Goal: Information Seeking & Learning: Learn about a topic

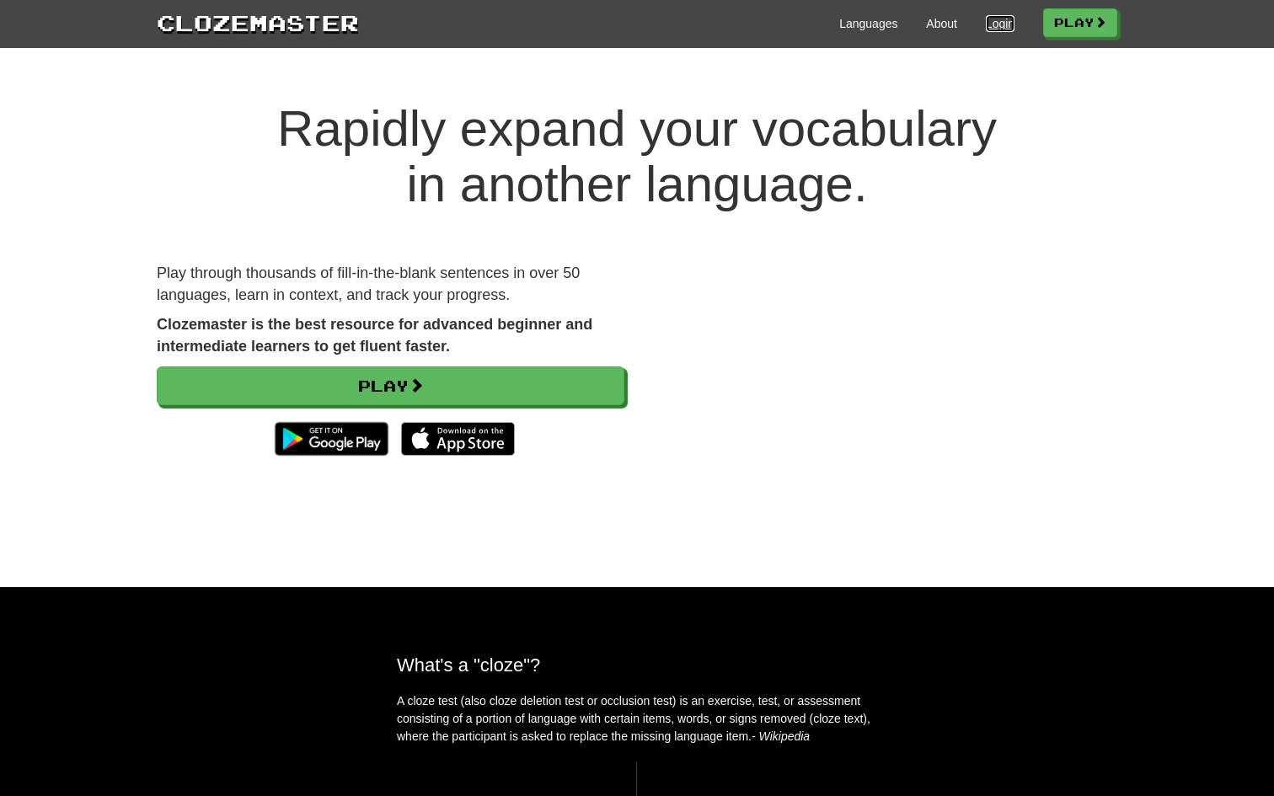
click at [987, 26] on link "Login" at bounding box center [1000, 23] width 29 height 17
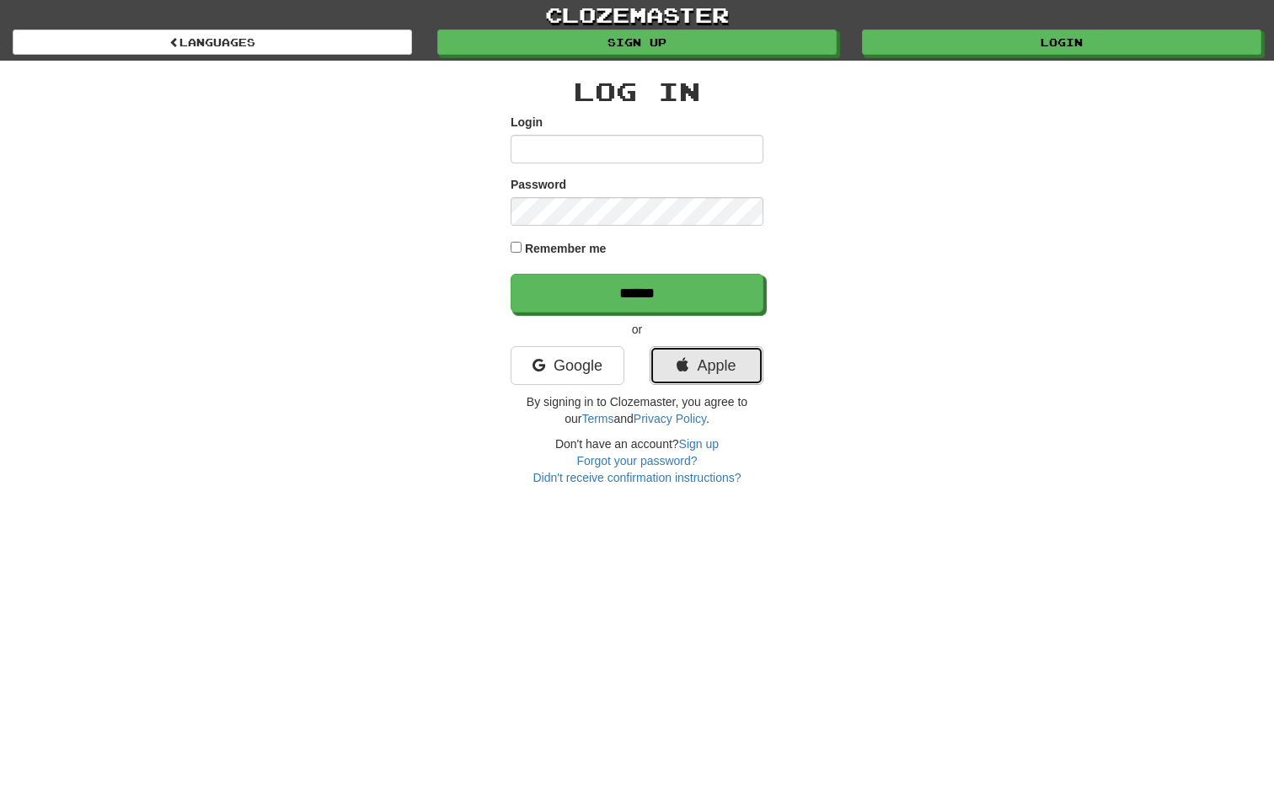
click at [729, 361] on link "Apple" at bounding box center [707, 365] width 114 height 39
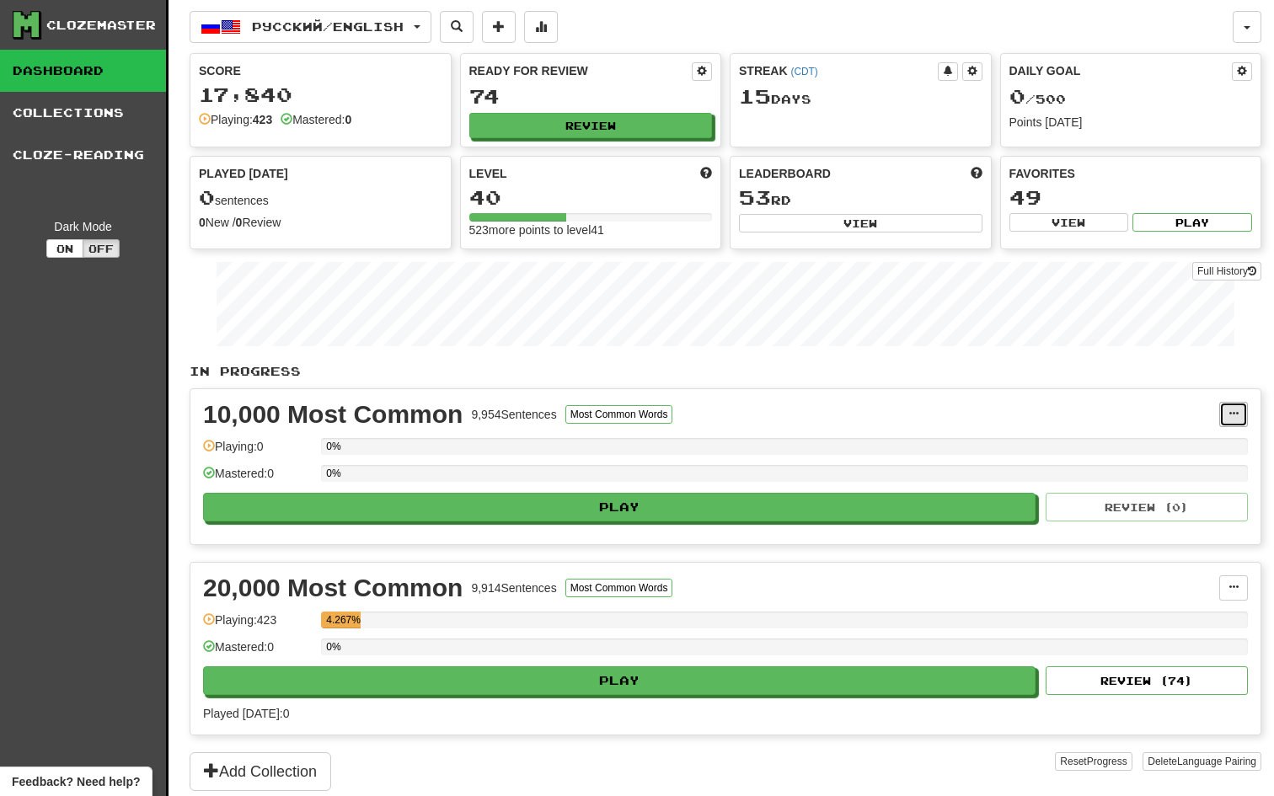
click at [1233, 416] on span at bounding box center [1233, 414] width 10 height 10
click at [1206, 483] on span "Unpin from Dashboard" at bounding box center [1170, 482] width 119 height 13
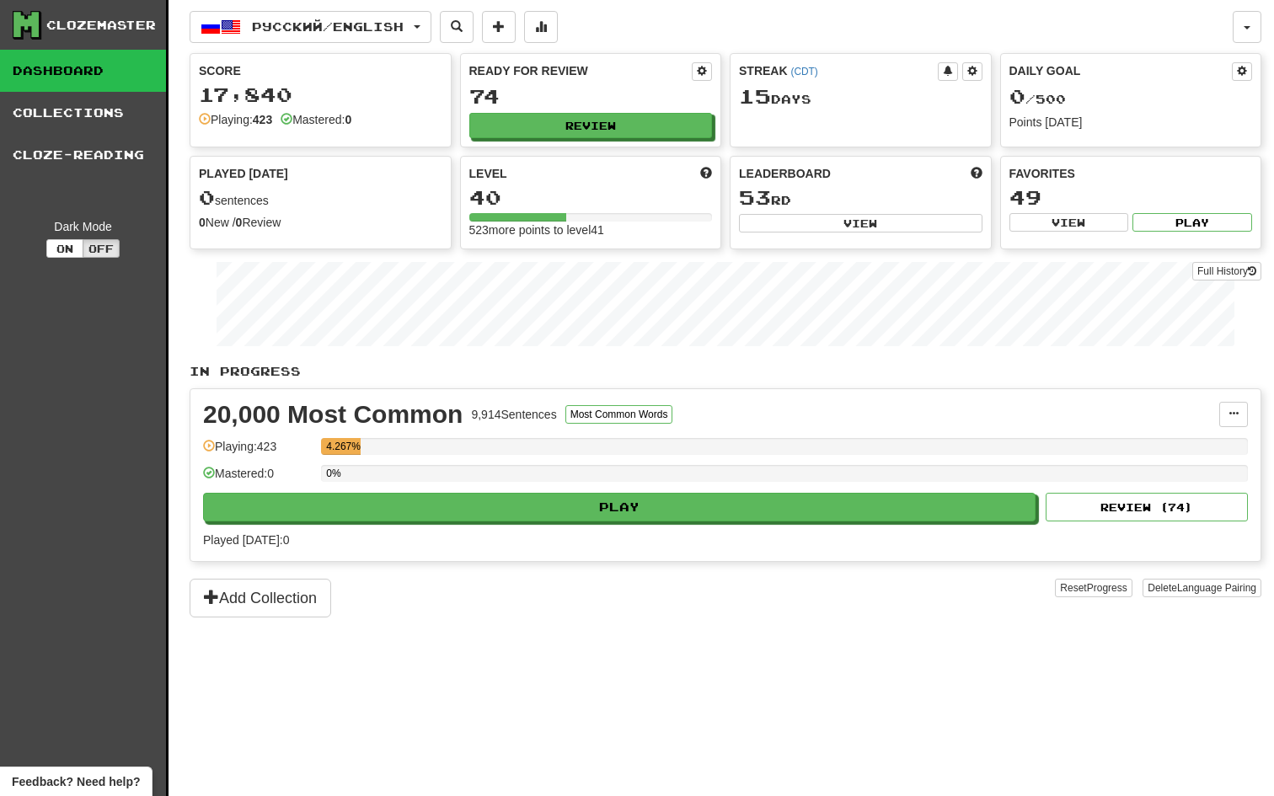
drag, startPoint x: 318, startPoint y: 448, endPoint x: 376, endPoint y: 447, distance: 57.3
click at [376, 447] on div "Playing: 423 4.267%" at bounding box center [725, 452] width 1045 height 28
click at [45, 115] on link "Collections" at bounding box center [83, 113] width 166 height 42
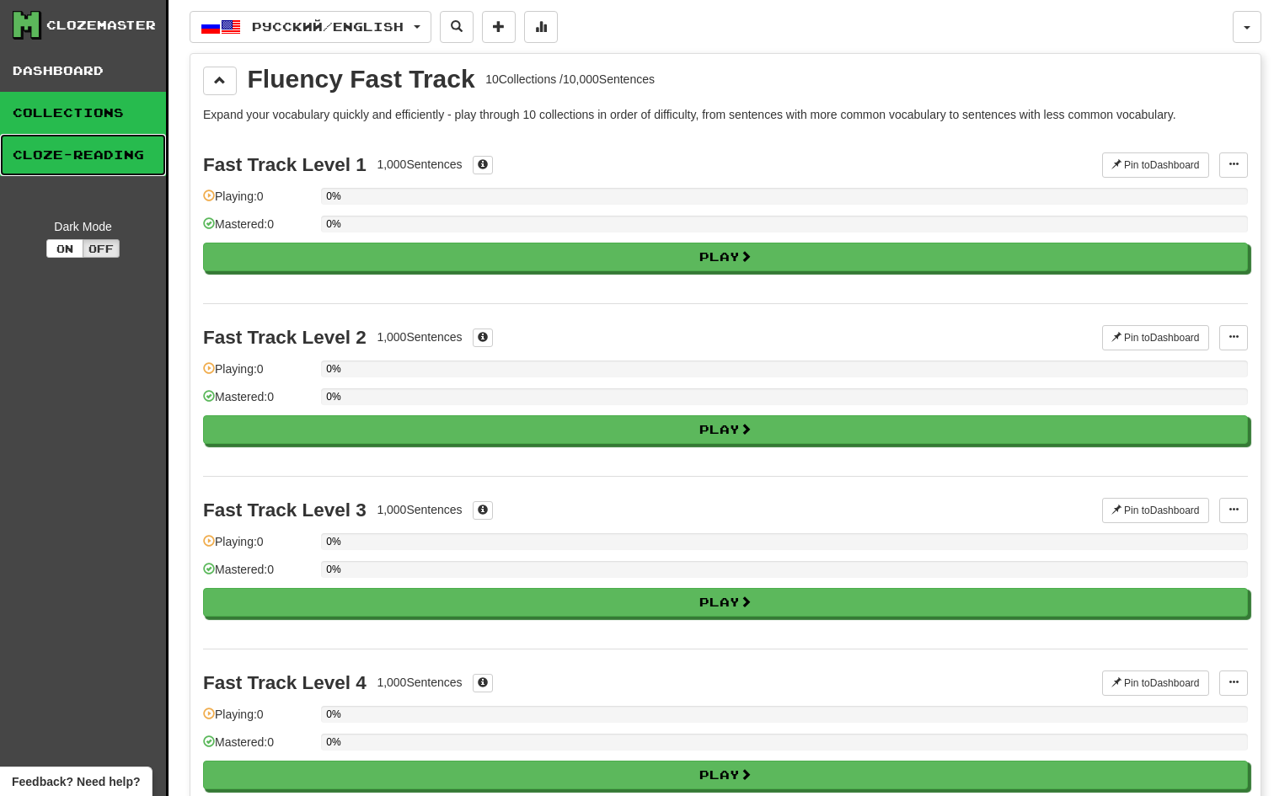
click at [94, 162] on link "Cloze-Reading" at bounding box center [83, 155] width 166 height 42
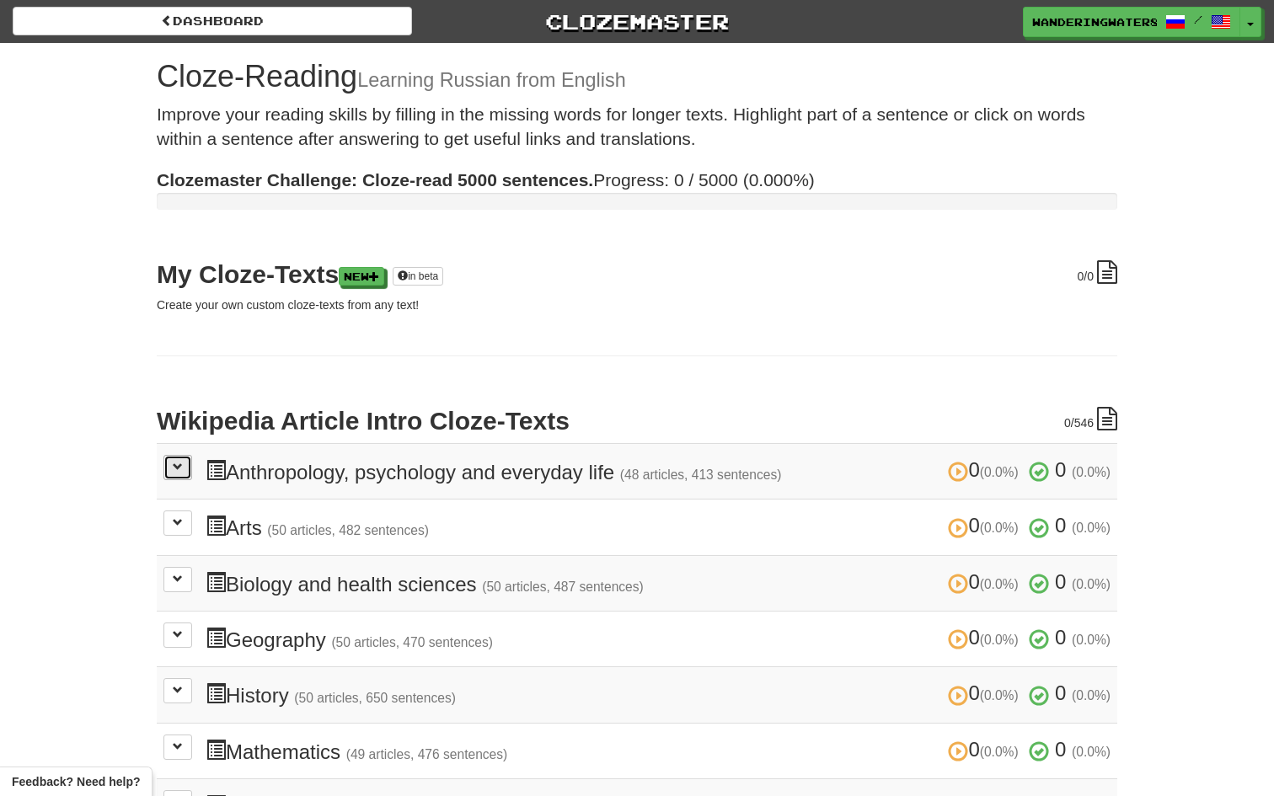
click at [185, 473] on button at bounding box center [177, 467] width 29 height 25
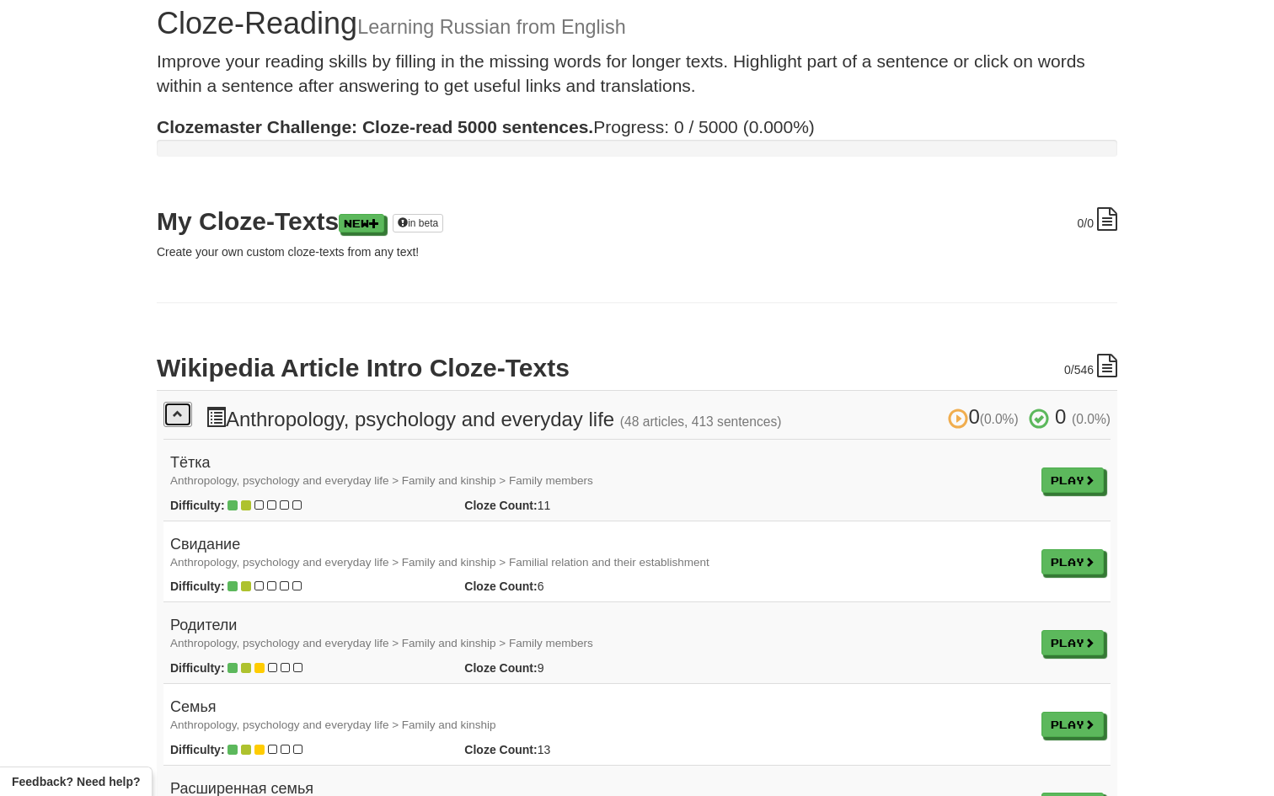
scroll to position [70, 0]
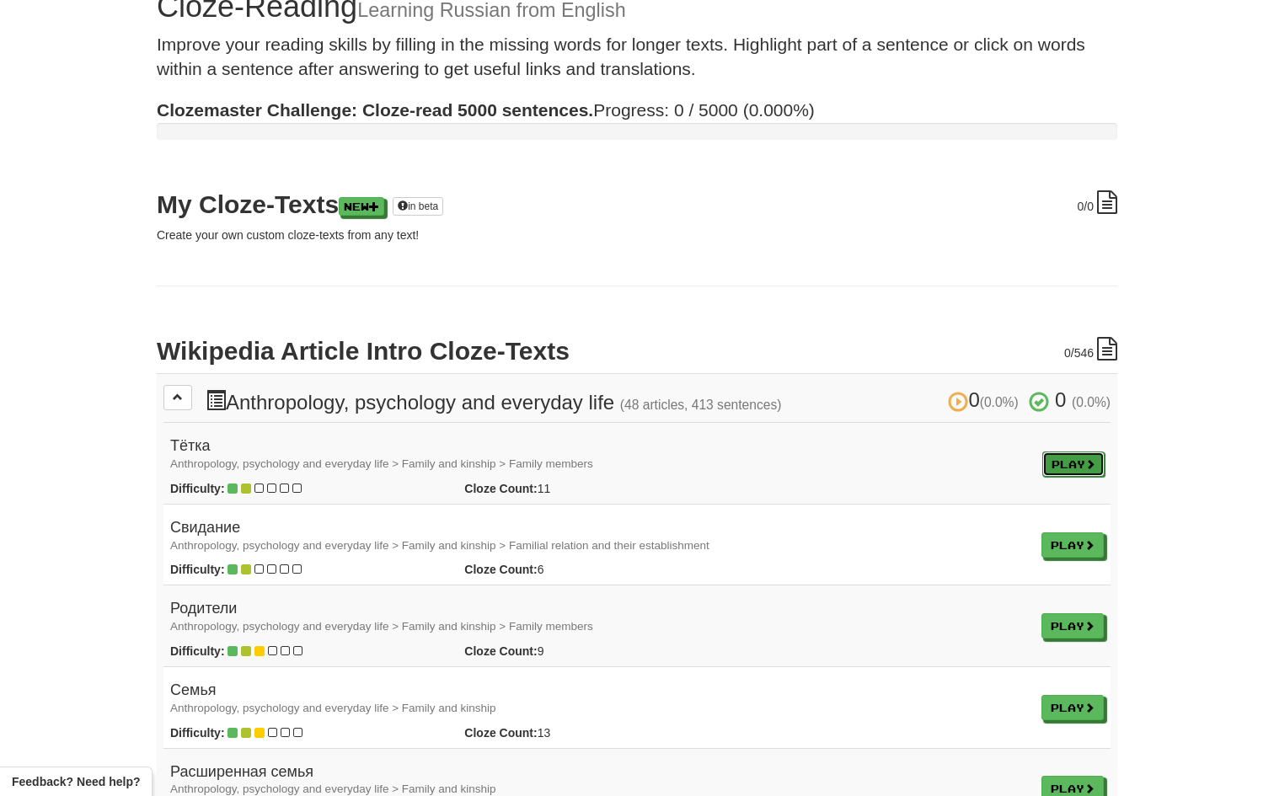
click at [1042, 469] on link "Play" at bounding box center [1073, 464] width 62 height 25
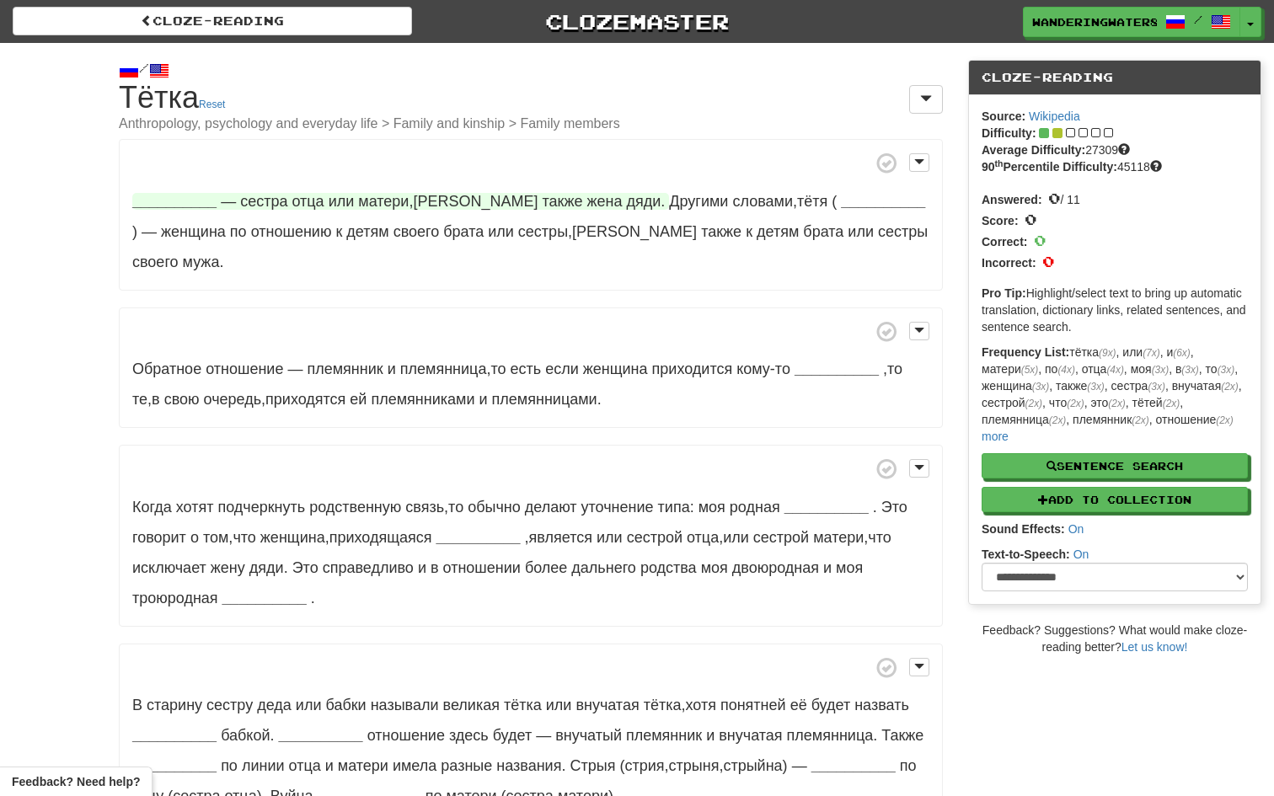
click at [177, 194] on strong "__________" at bounding box center [174, 201] width 84 height 17
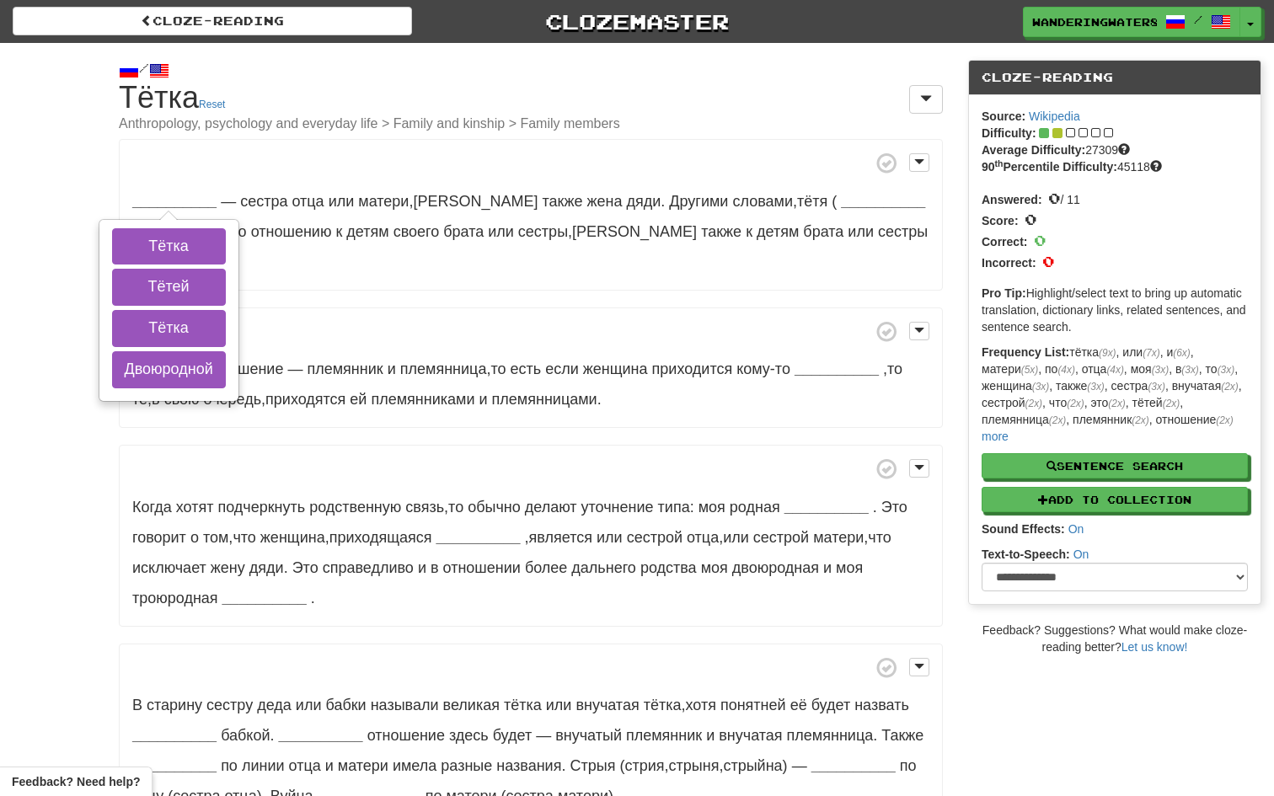
click at [251, 165] on span at bounding box center [530, 162] width 797 height 21
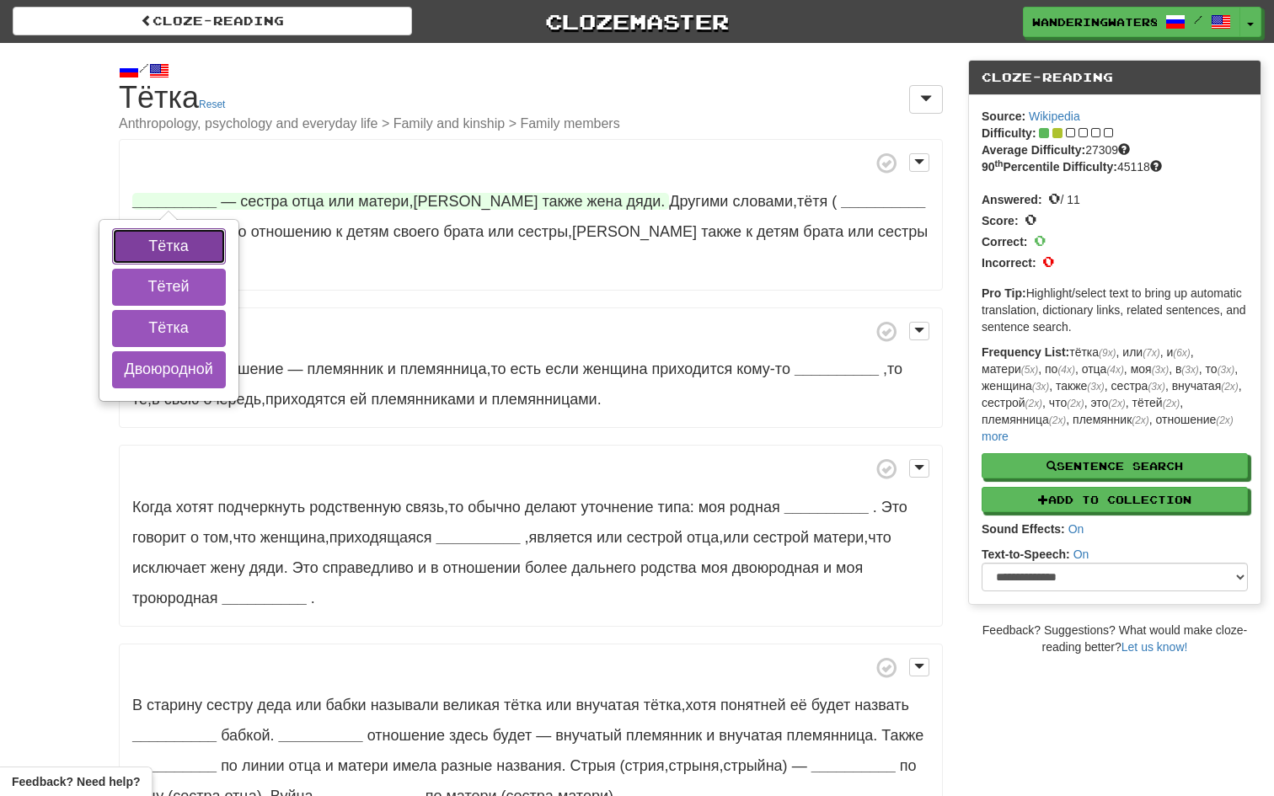
click at [210, 244] on button "Тётка" at bounding box center [169, 246] width 114 height 37
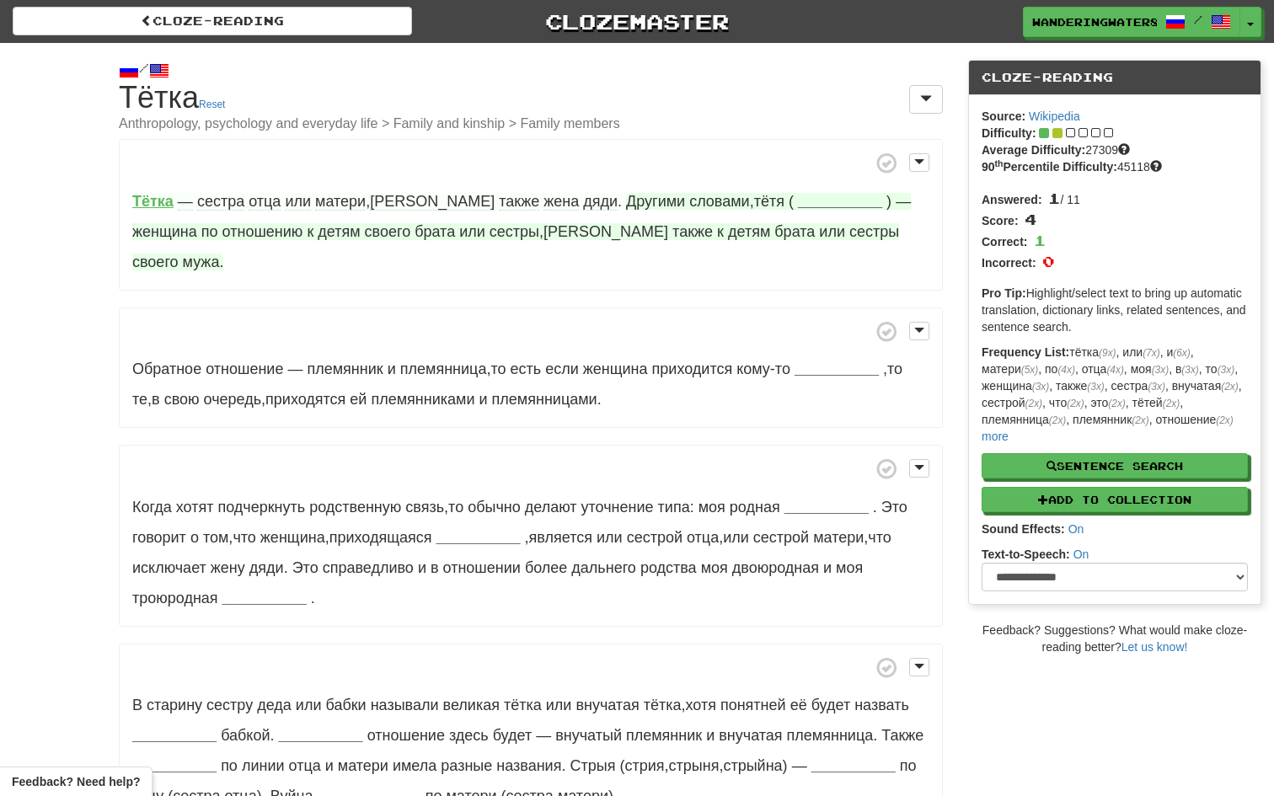
click at [798, 204] on strong "__________" at bounding box center [840, 201] width 84 height 17
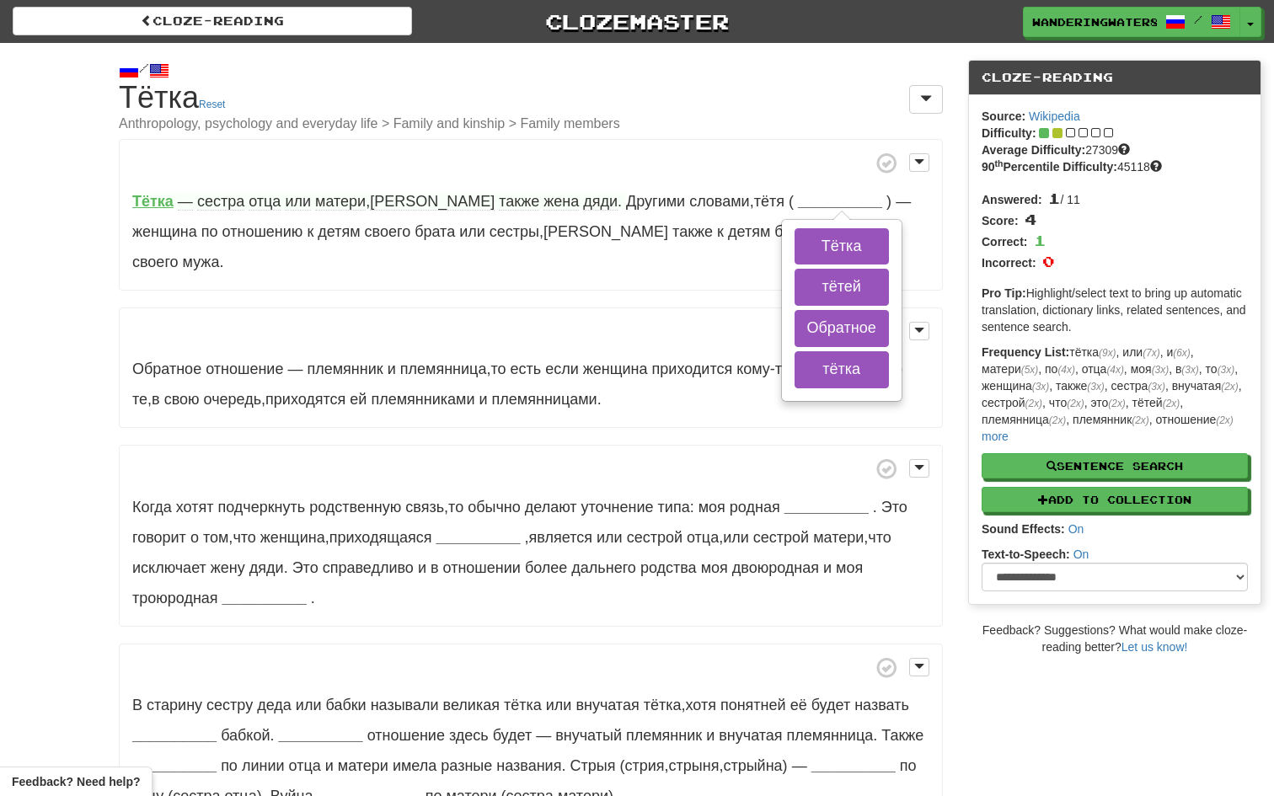
click at [757, 104] on h1 "Cloze-Reading Тётка Reset Anthropology, psychology and everyday life > Family a…" at bounding box center [531, 106] width 824 height 51
drag, startPoint x: 1180, startPoint y: 161, endPoint x: 1029, endPoint y: 161, distance: 151.6
click at [1029, 161] on div "90 th Percentile Difficulty: 45118" at bounding box center [1114, 166] width 266 height 17
click at [1208, 222] on div "Score: 4" at bounding box center [1114, 219] width 266 height 21
click at [168, 1] on div "Cloze-Reading Clozemaster WanderingWater8365 / Toggle Dropdown Dashboard Leader…" at bounding box center [637, 18] width 1274 height 37
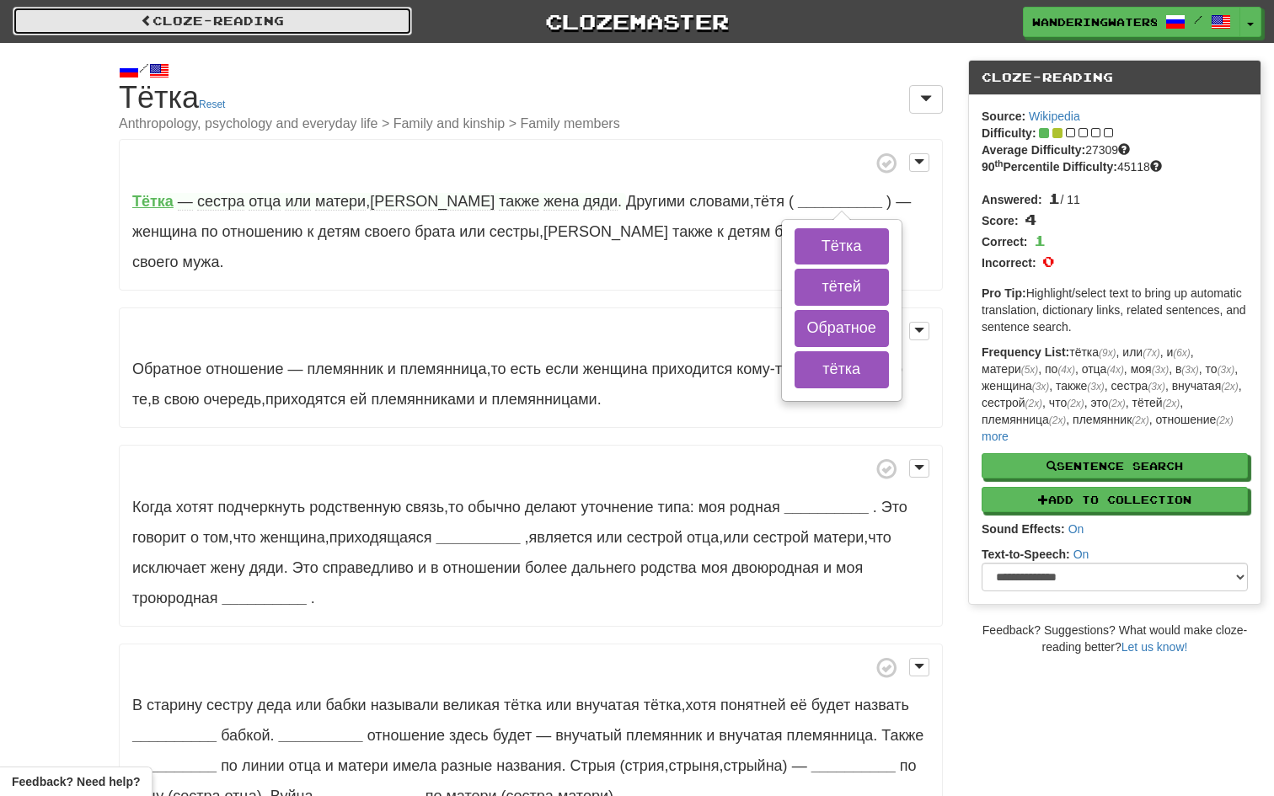
click at [163, 19] on link "Cloze-Reading" at bounding box center [212, 21] width 399 height 29
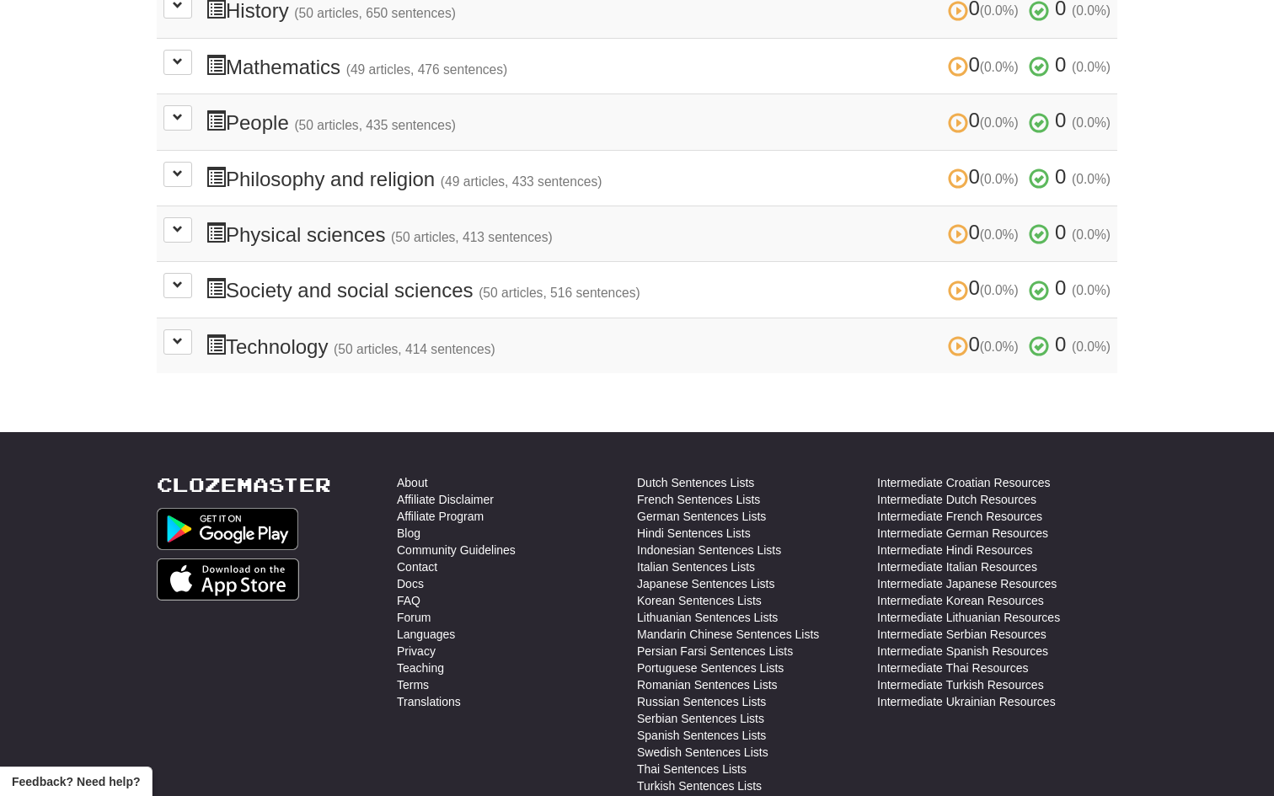
scroll to position [684, 0]
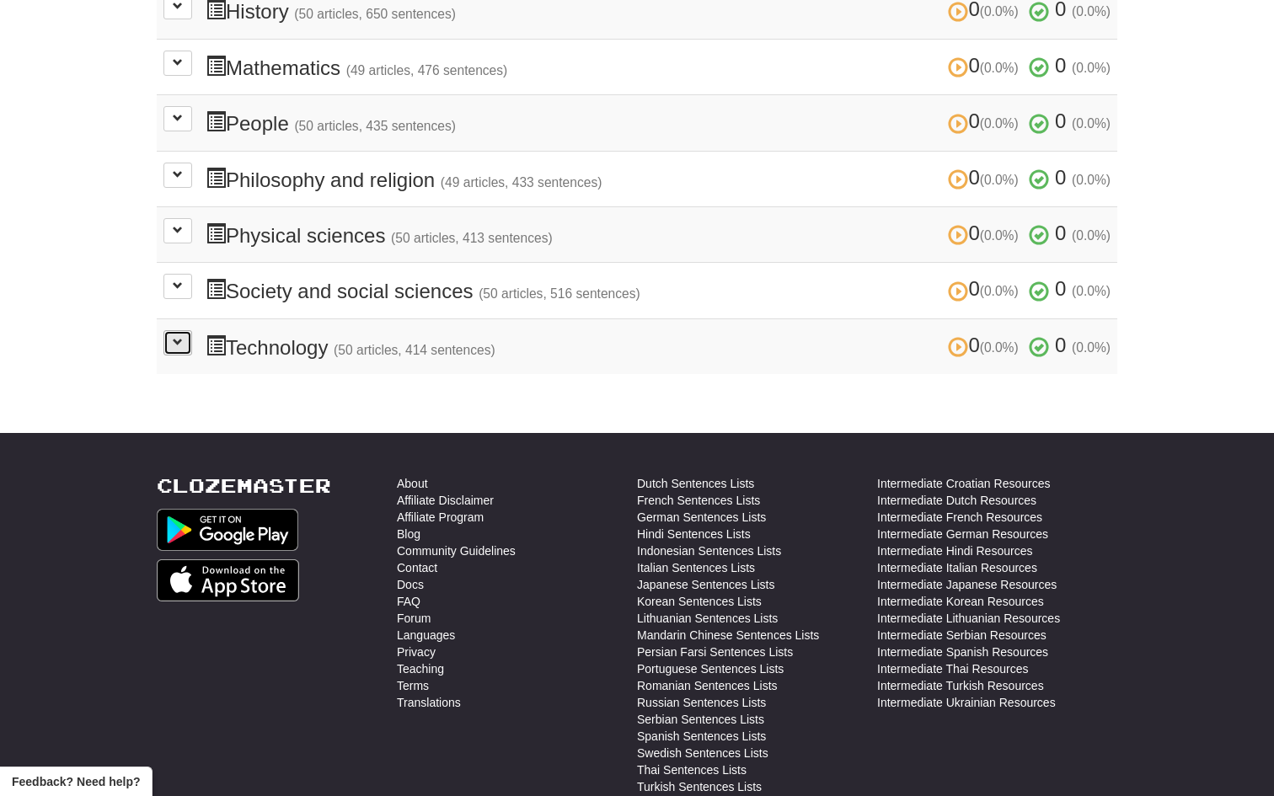
click at [176, 336] on button at bounding box center [177, 342] width 29 height 25
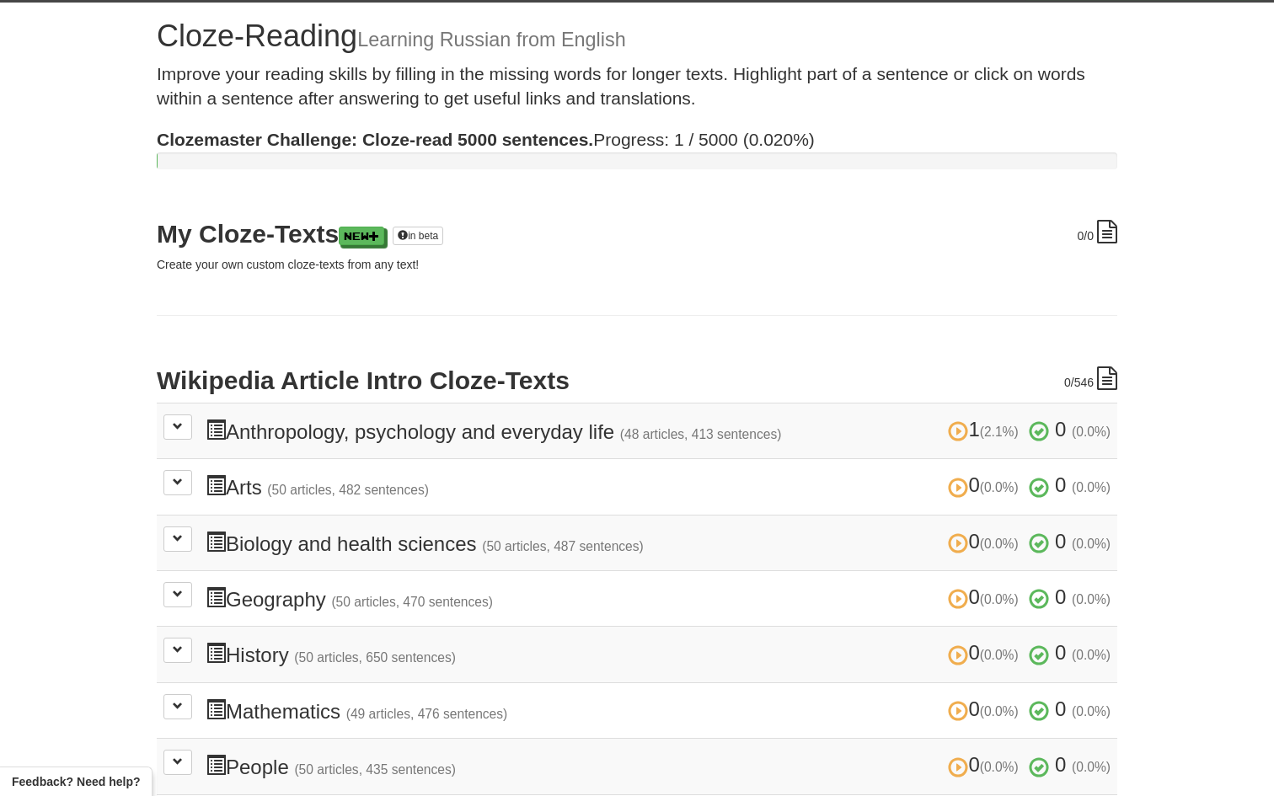
scroll to position [0, 0]
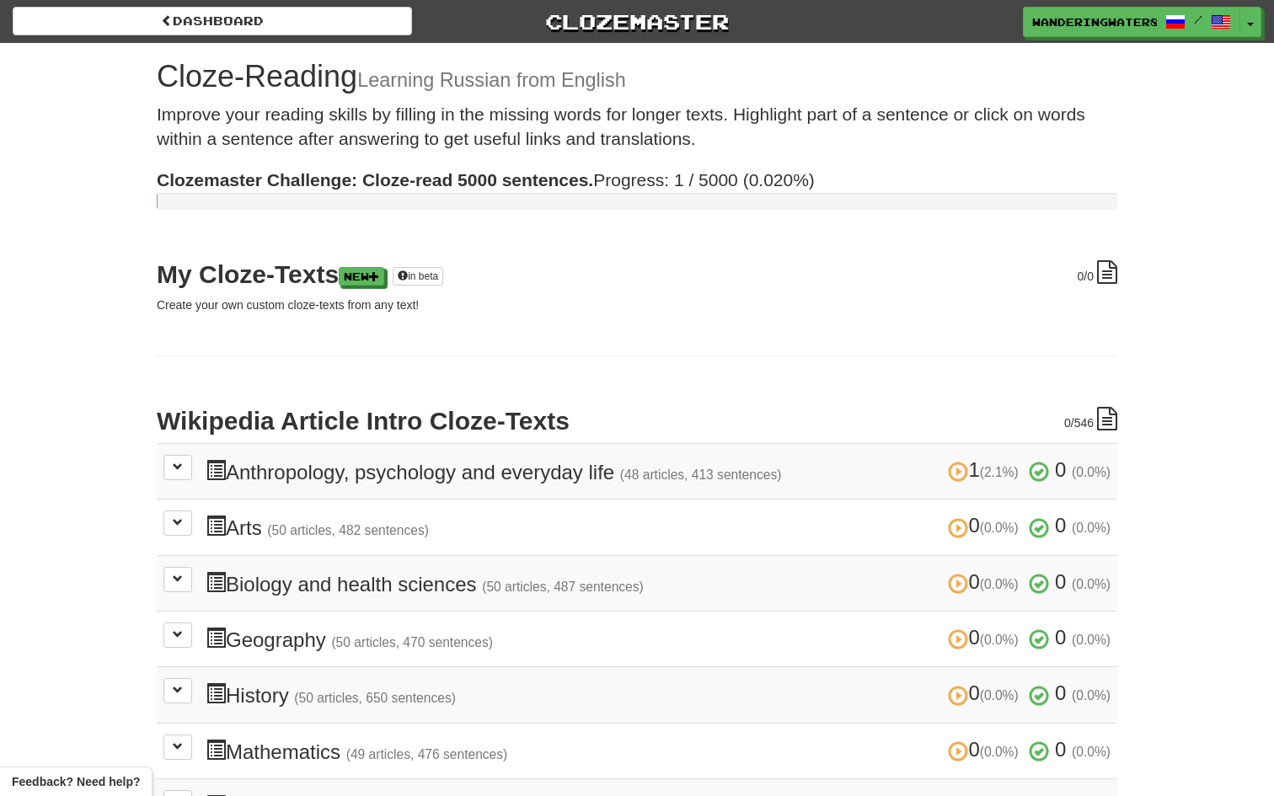
drag, startPoint x: 359, startPoint y: 189, endPoint x: 554, endPoint y: 187, distance: 195.5
click at [554, 187] on strong "Clozemaster Challenge: Cloze-read 5000 sentences." at bounding box center [375, 179] width 436 height 19
drag, startPoint x: 469, startPoint y: 172, endPoint x: 681, endPoint y: 183, distance: 211.7
click at [681, 183] on span "Clozemaster Challenge: Cloze-read 5000 sentences. Progress: 1 / 5000 (0.020%)" at bounding box center [486, 179] width 658 height 19
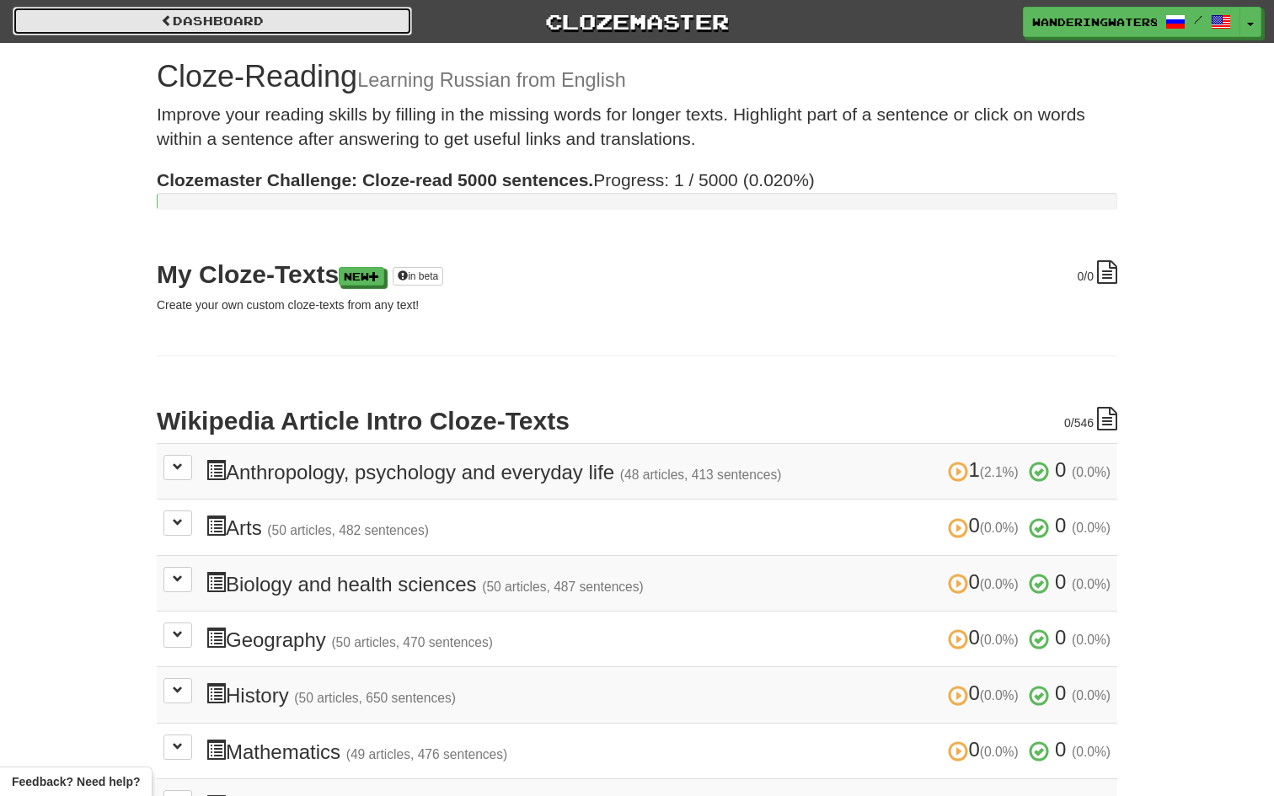
click at [310, 16] on link "Dashboard" at bounding box center [212, 21] width 399 height 29
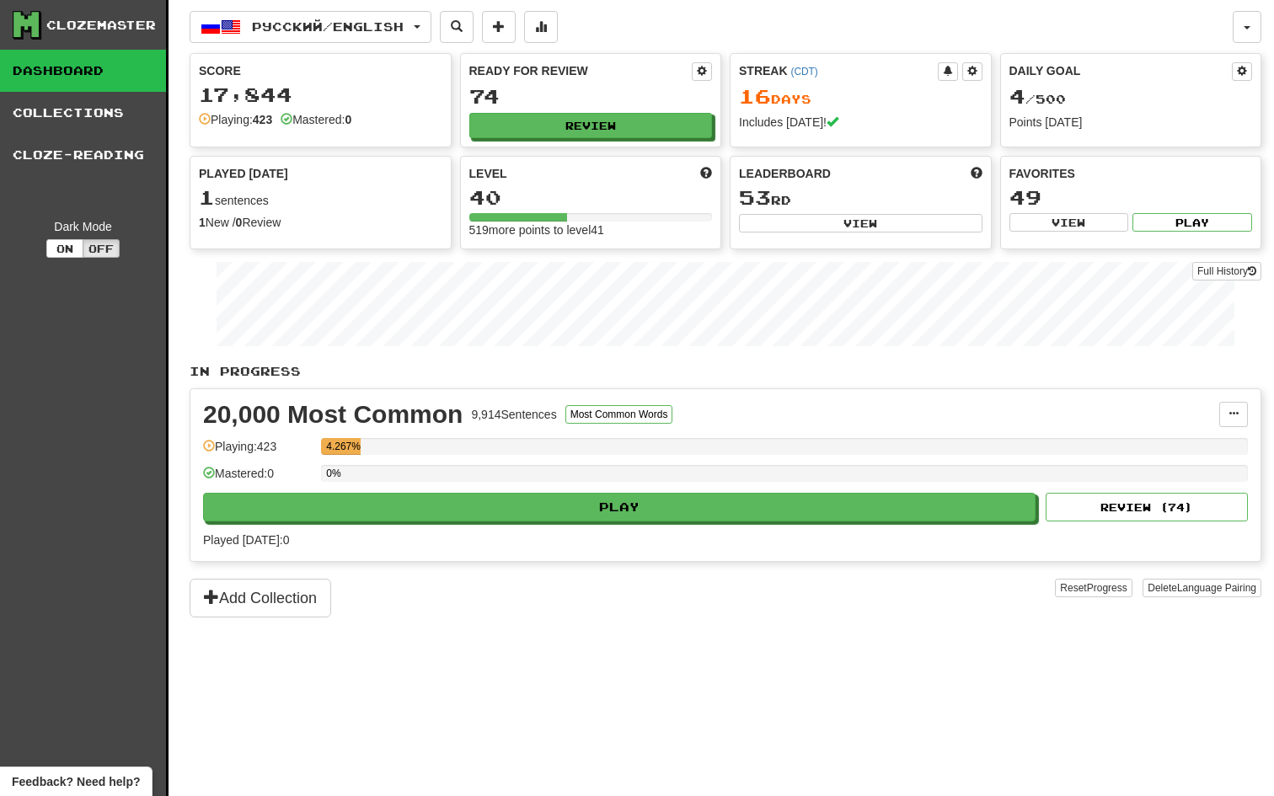
click at [781, 73] on div "Streak ( CDT )" at bounding box center [838, 70] width 199 height 17
drag, startPoint x: 817, startPoint y: 73, endPoint x: 794, endPoint y: 75, distance: 23.6
click at [794, 75] on div "Streak ( CDT )" at bounding box center [838, 70] width 199 height 17
click at [841, 99] on div "16 Day s" at bounding box center [860, 97] width 243 height 22
click at [832, 122] on span at bounding box center [832, 121] width 12 height 12
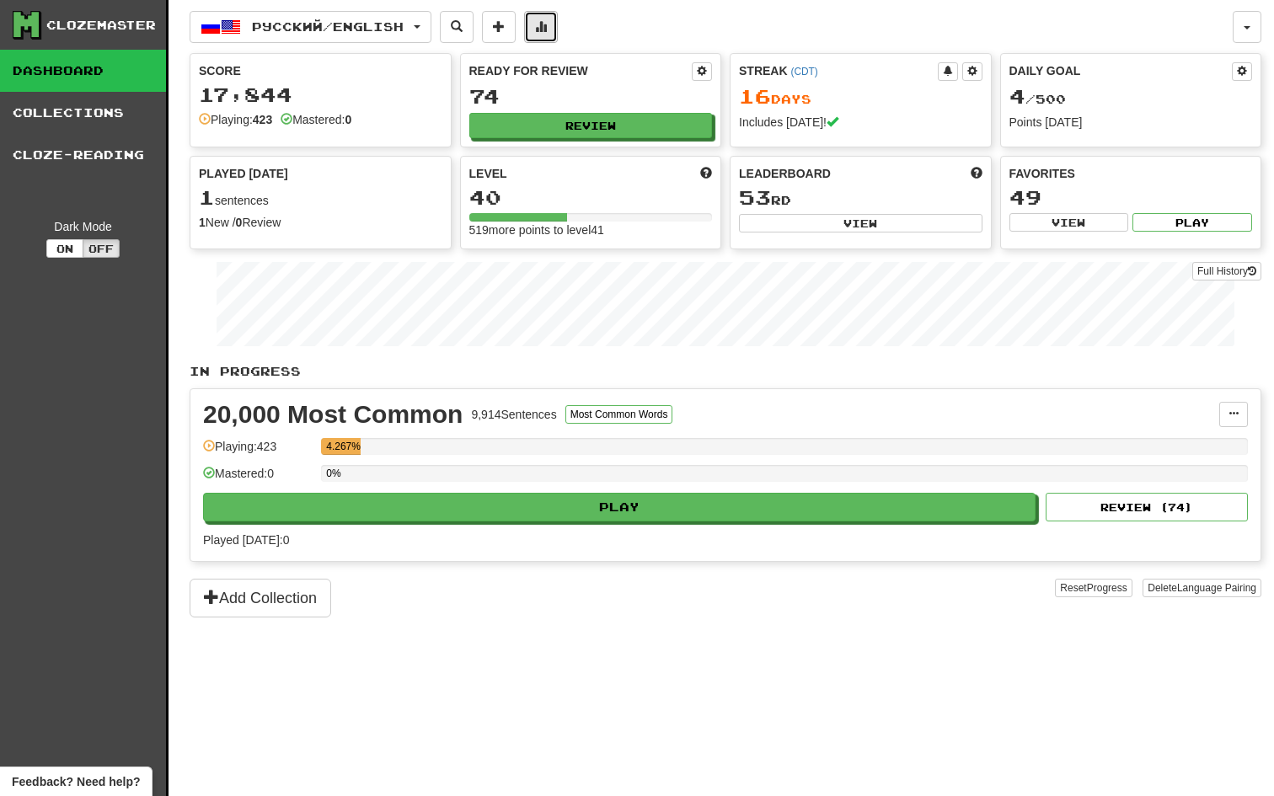
click at [548, 11] on button at bounding box center [541, 27] width 34 height 32
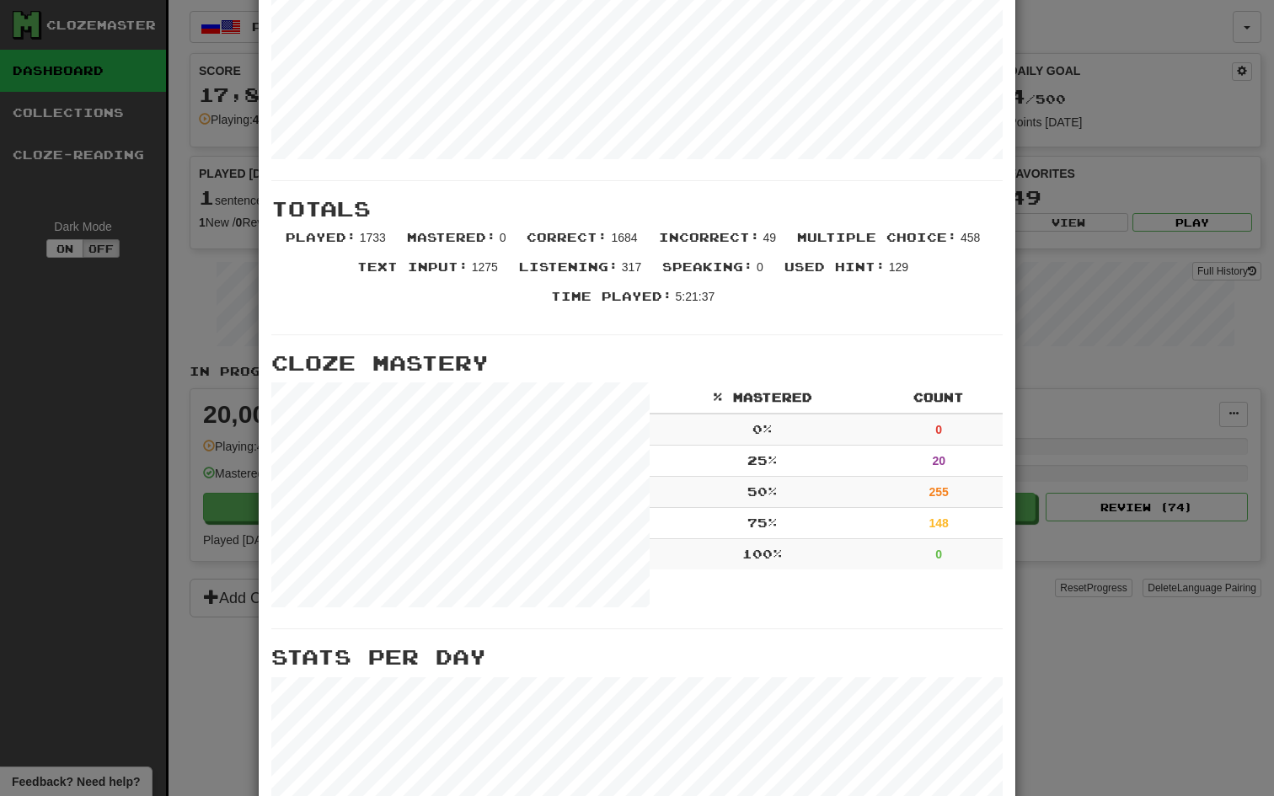
scroll to position [212, 0]
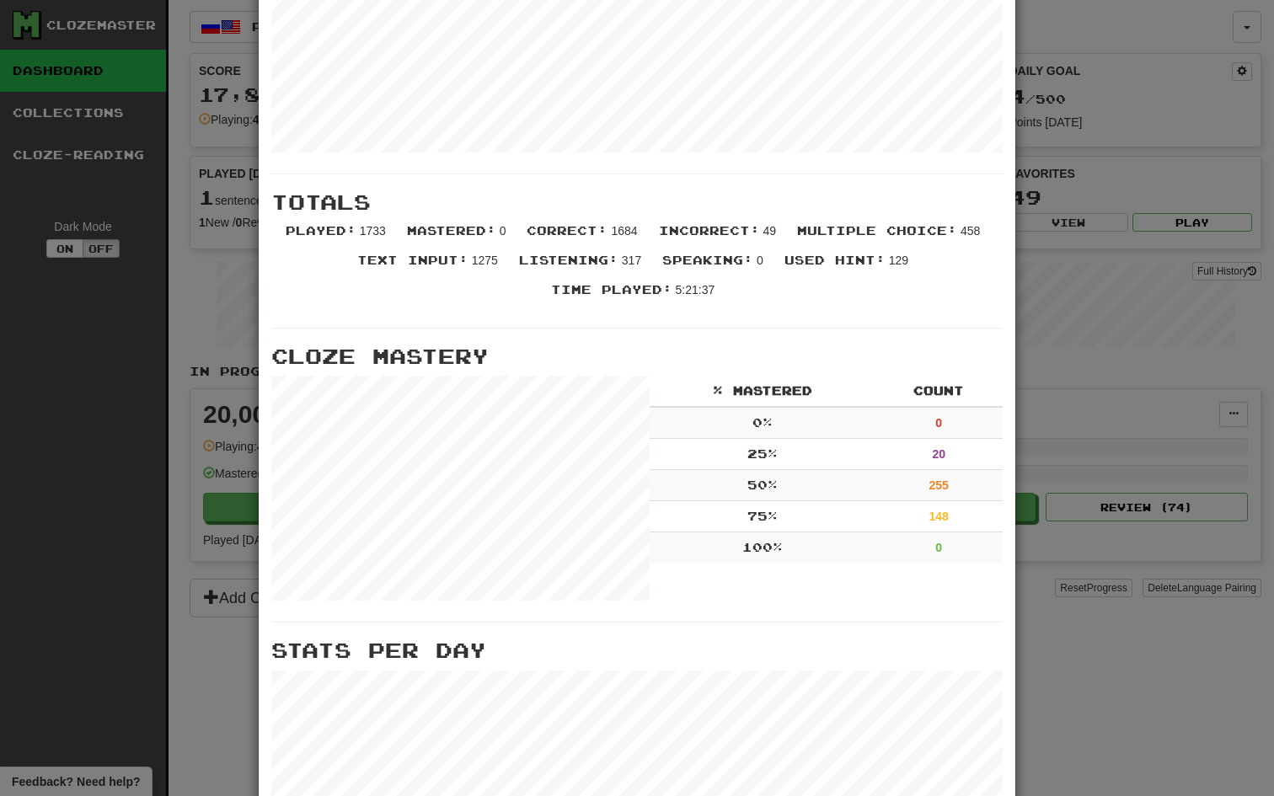
click at [945, 529] on td "148" at bounding box center [938, 516] width 128 height 31
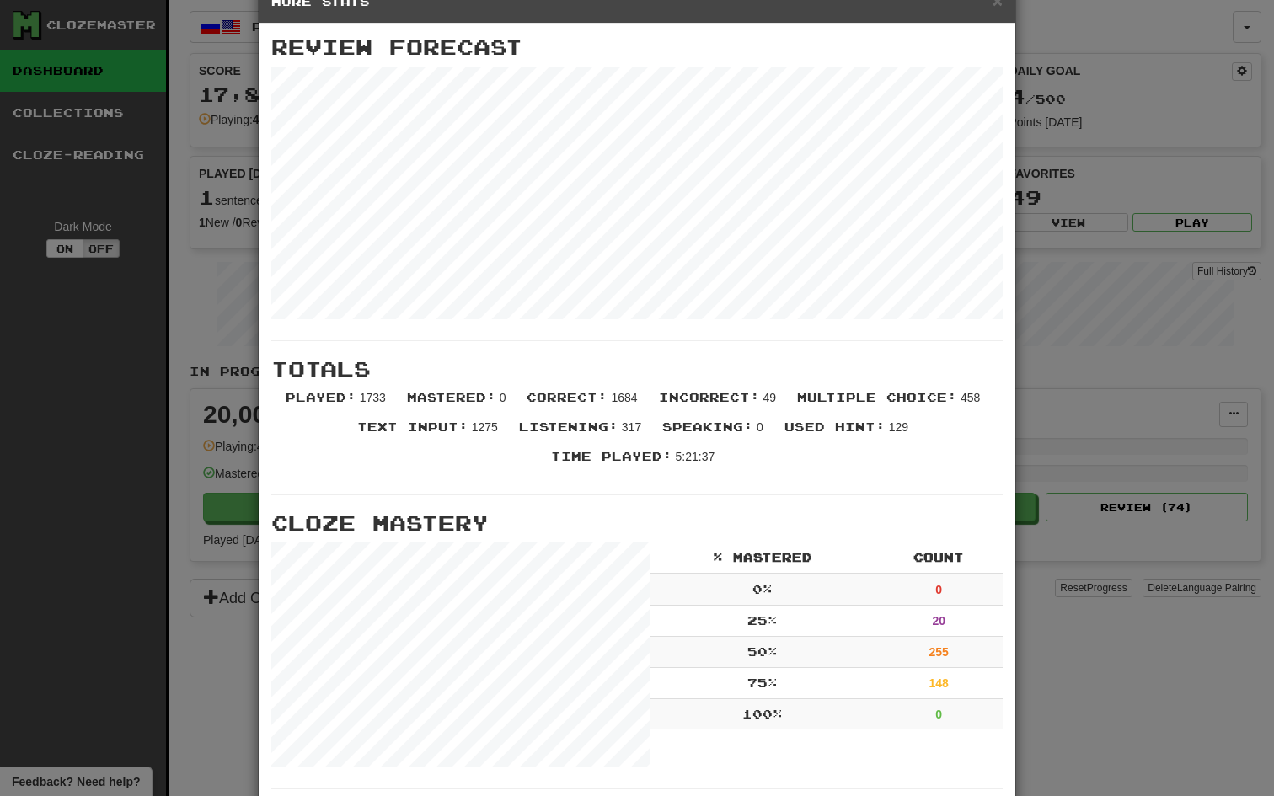
scroll to position [0, 0]
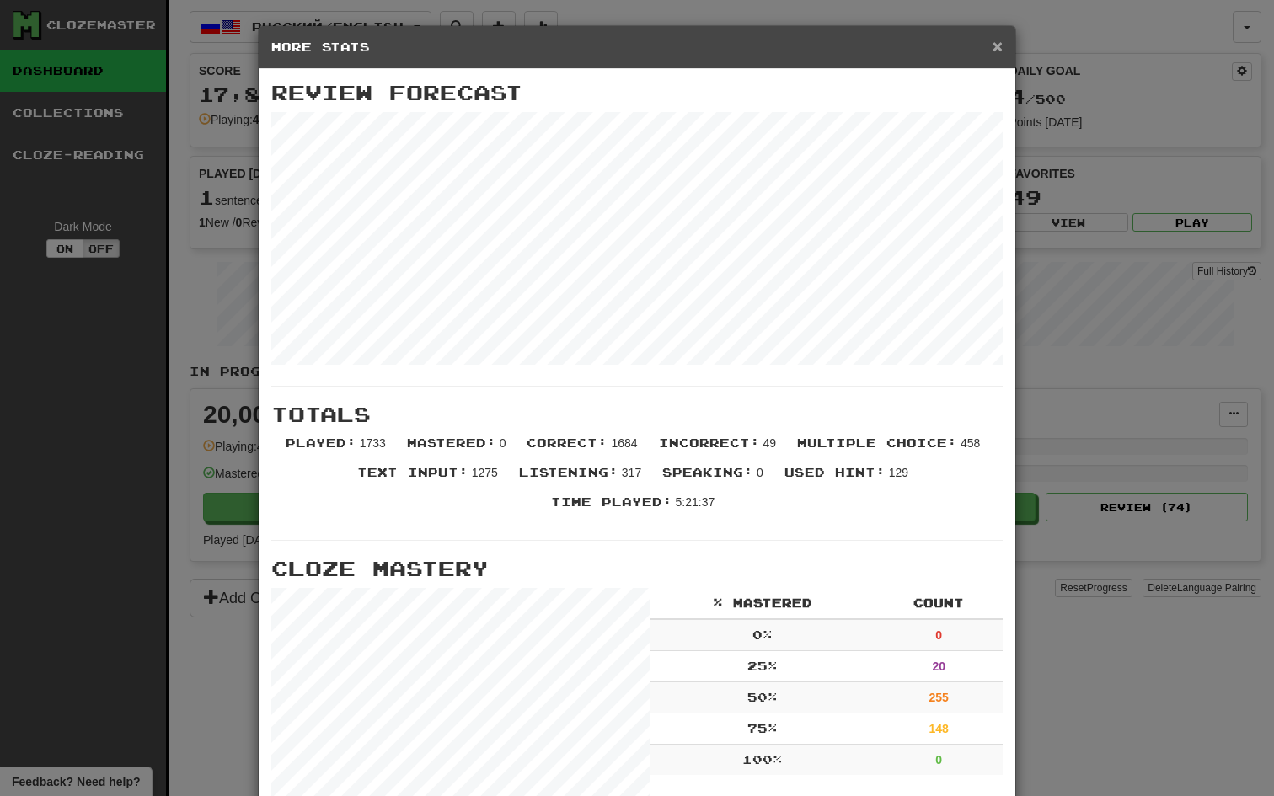
click at [993, 55] on span "×" at bounding box center [997, 45] width 10 height 19
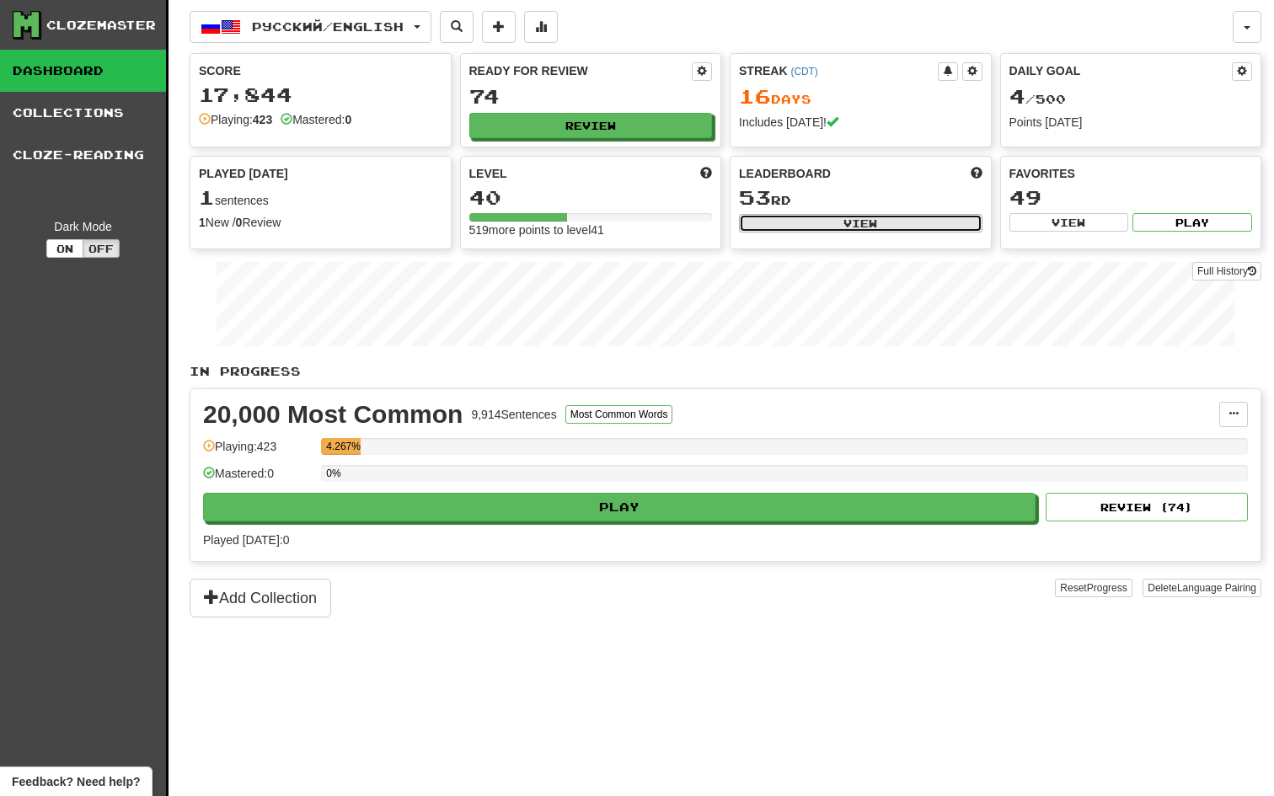
click at [832, 226] on button "View" at bounding box center [860, 223] width 243 height 19
select select "**********"
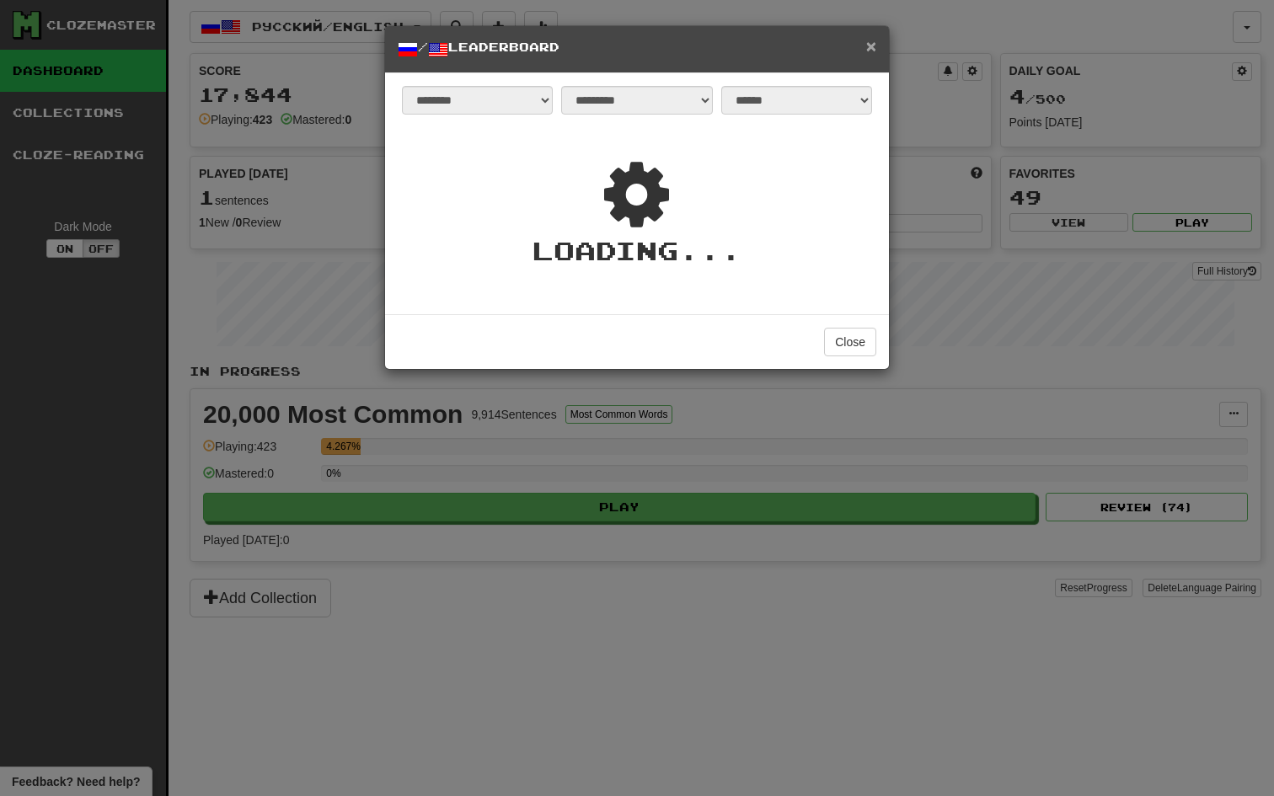
click at [872, 47] on span "×" at bounding box center [871, 45] width 10 height 19
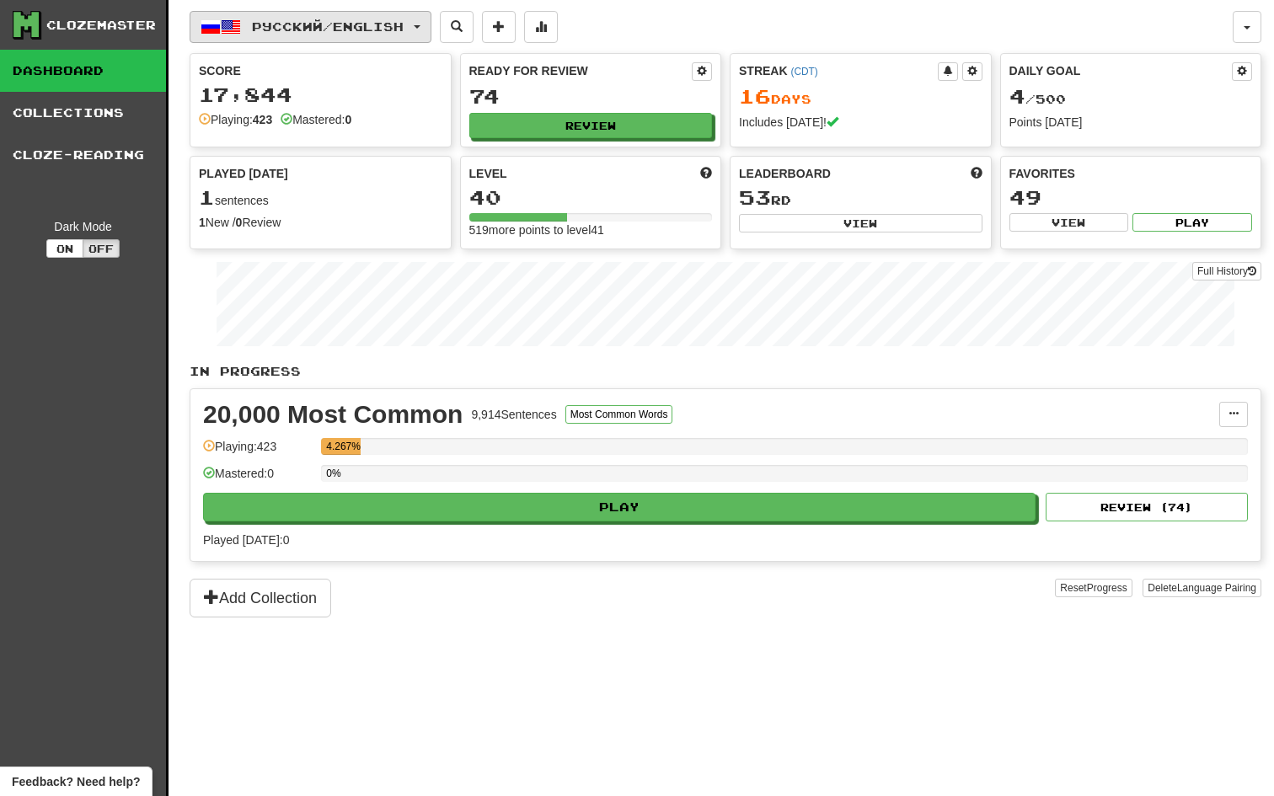
click at [363, 18] on button "Русский / English" at bounding box center [311, 27] width 242 height 32
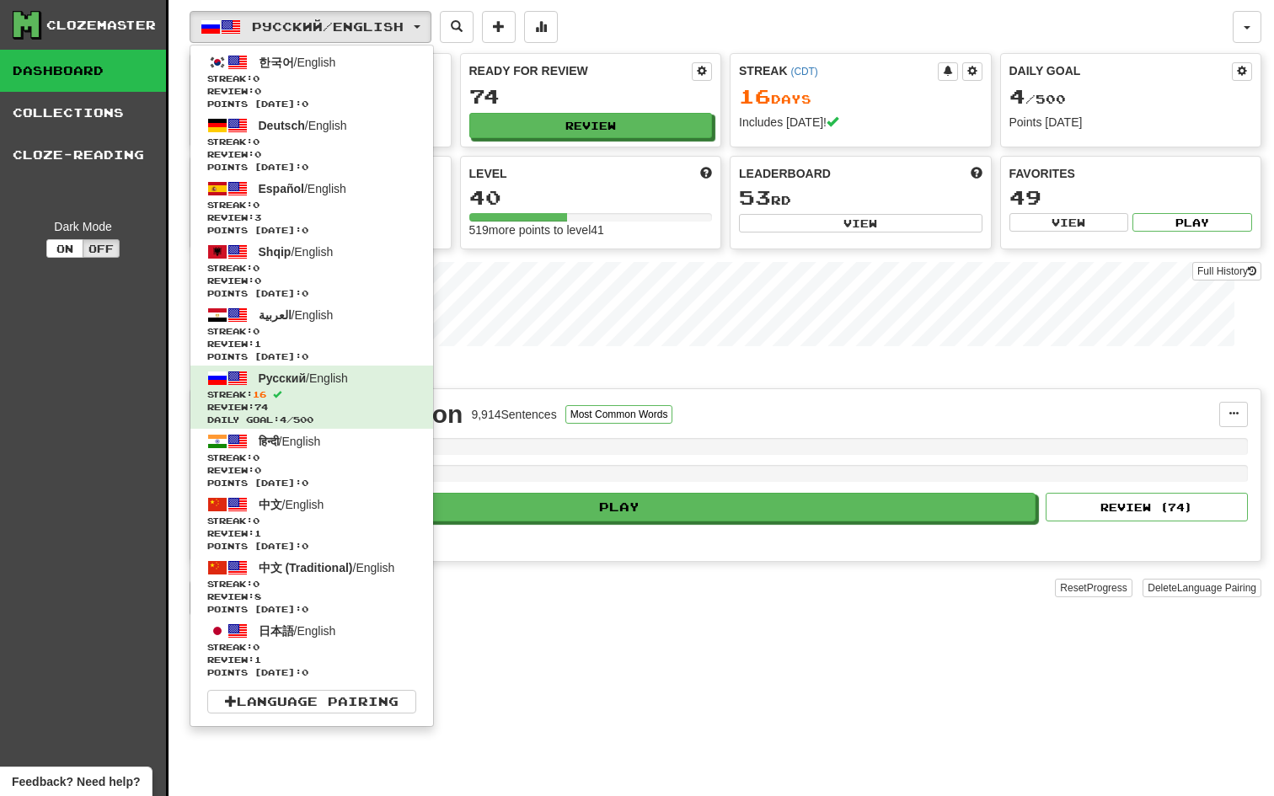
click at [514, 730] on div "Русский / English 한국어 / English Streak: 0 Review: 0 Points today: 0 Deutsch / E…" at bounding box center [726, 419] width 1072 height 838
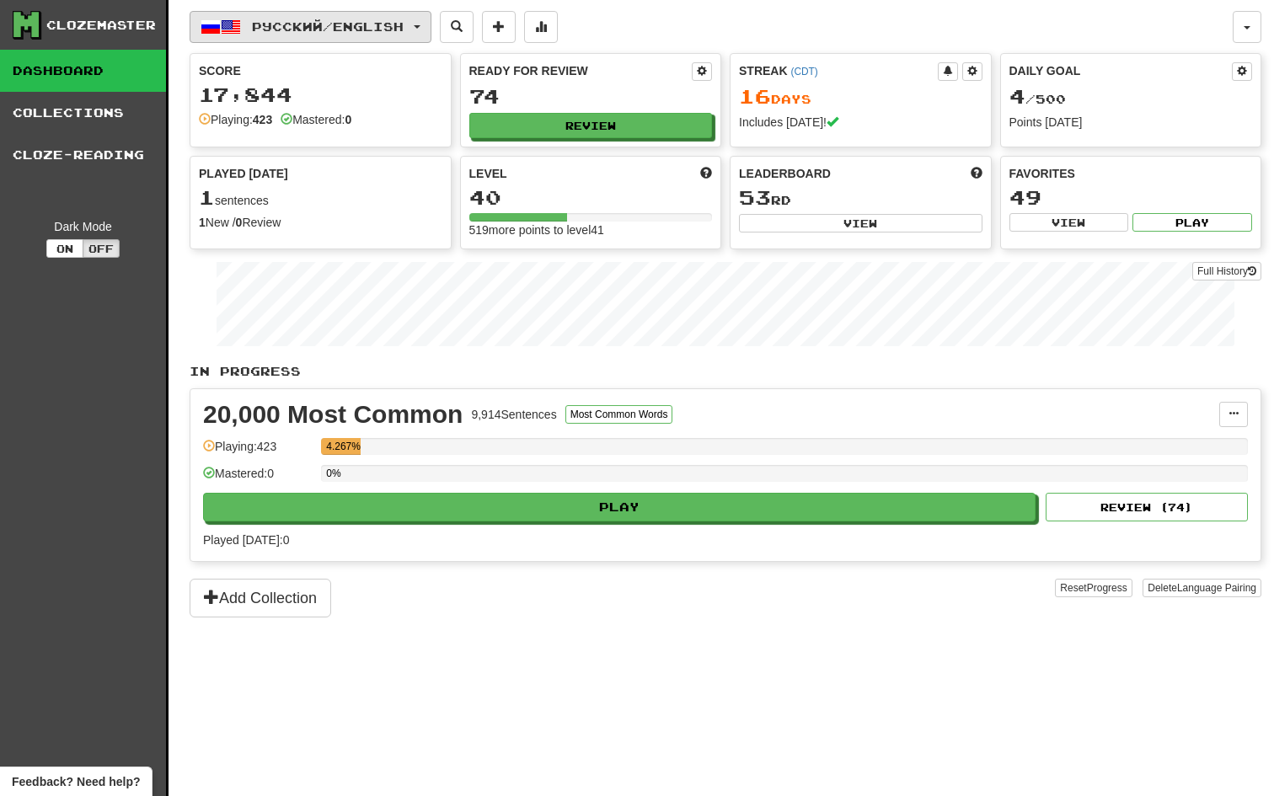
click at [427, 27] on button "Русский / English" at bounding box center [311, 27] width 242 height 32
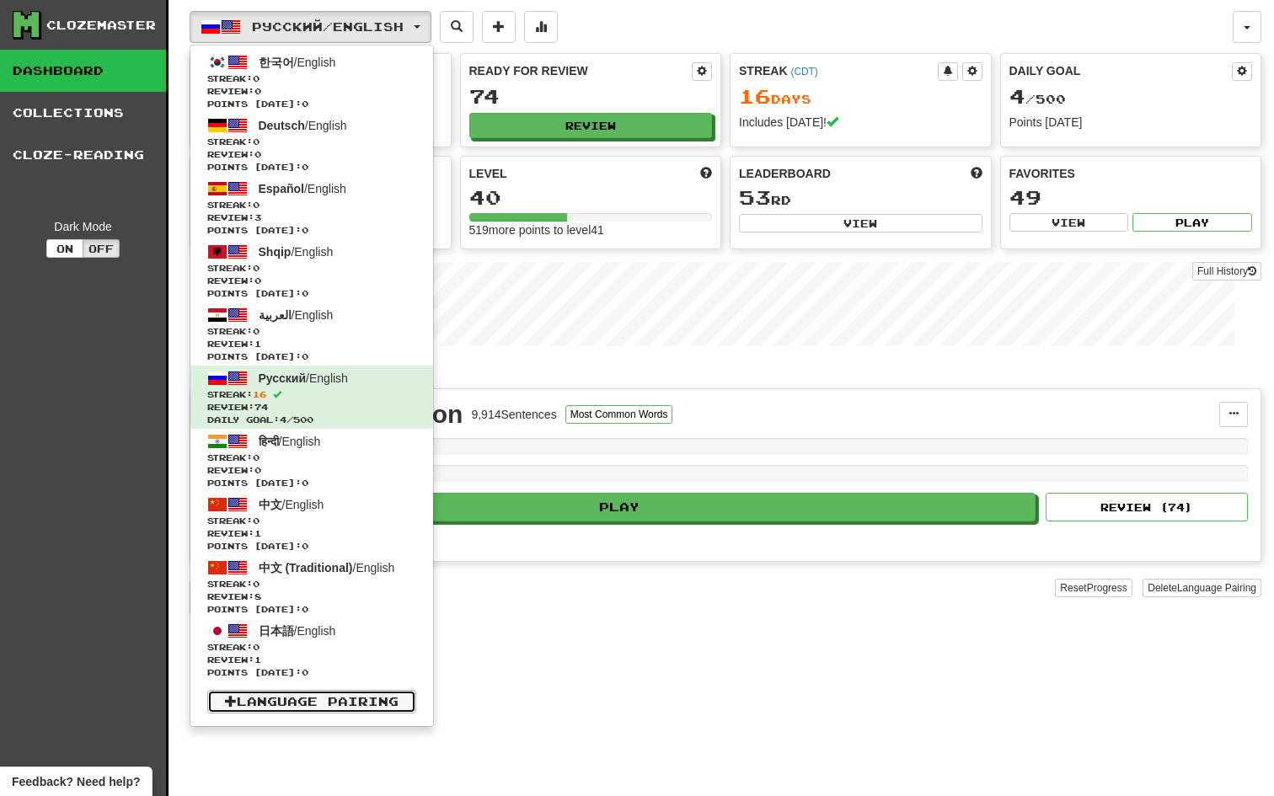
click at [320, 696] on link "Language Pairing" at bounding box center [311, 702] width 209 height 24
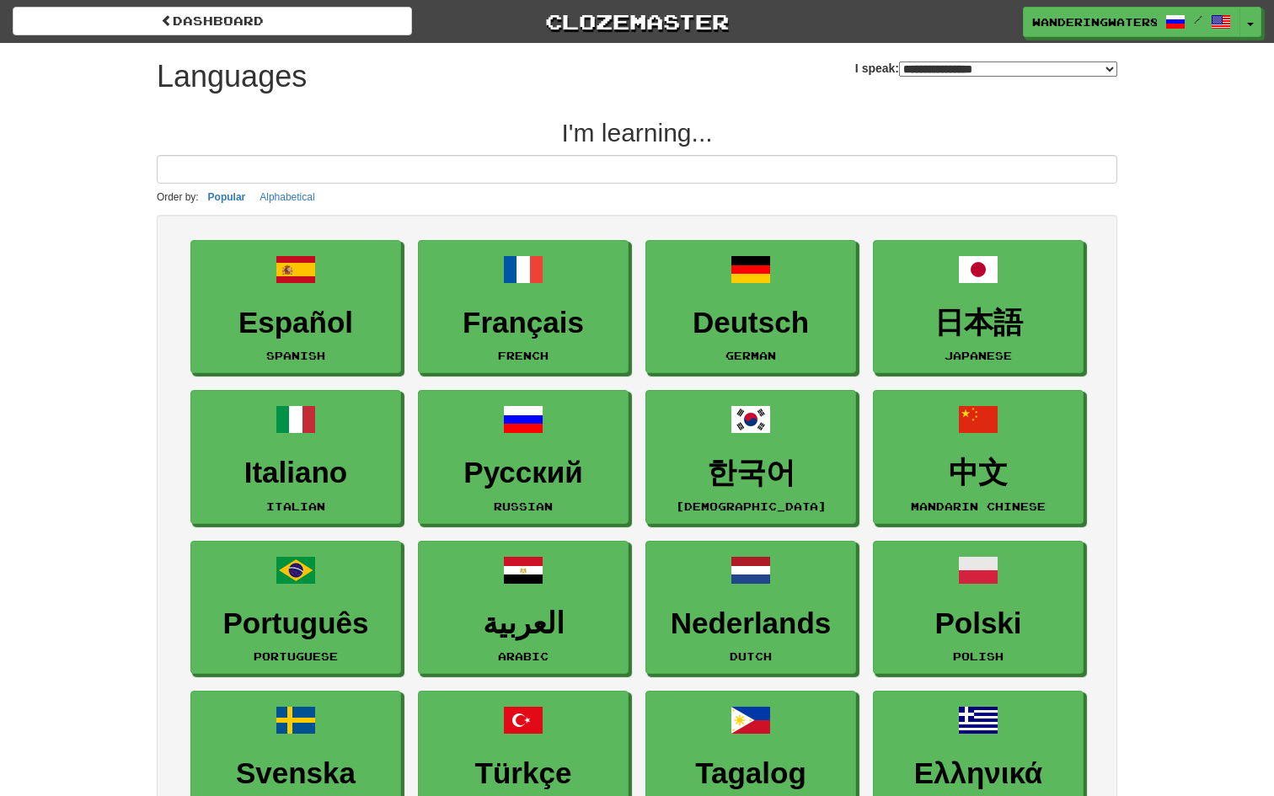
select select "*******"
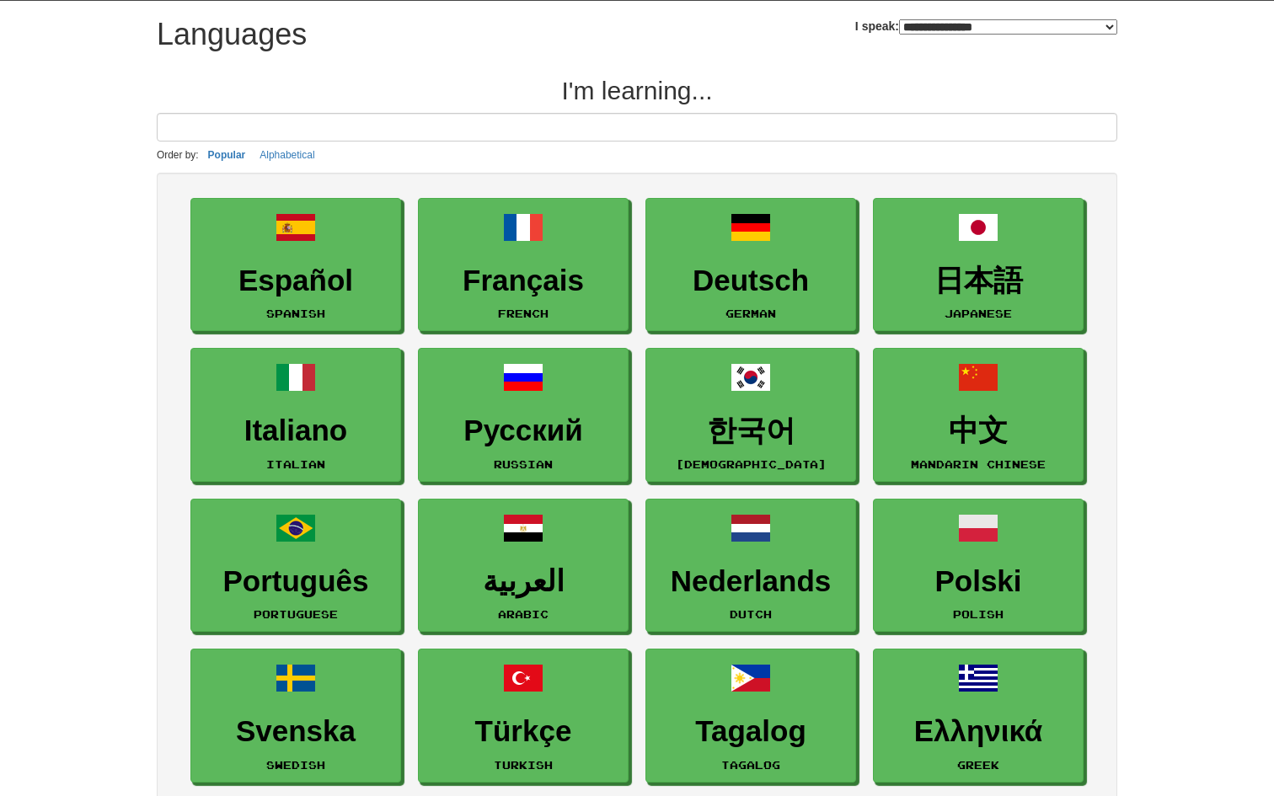
scroll to position [19, 0]
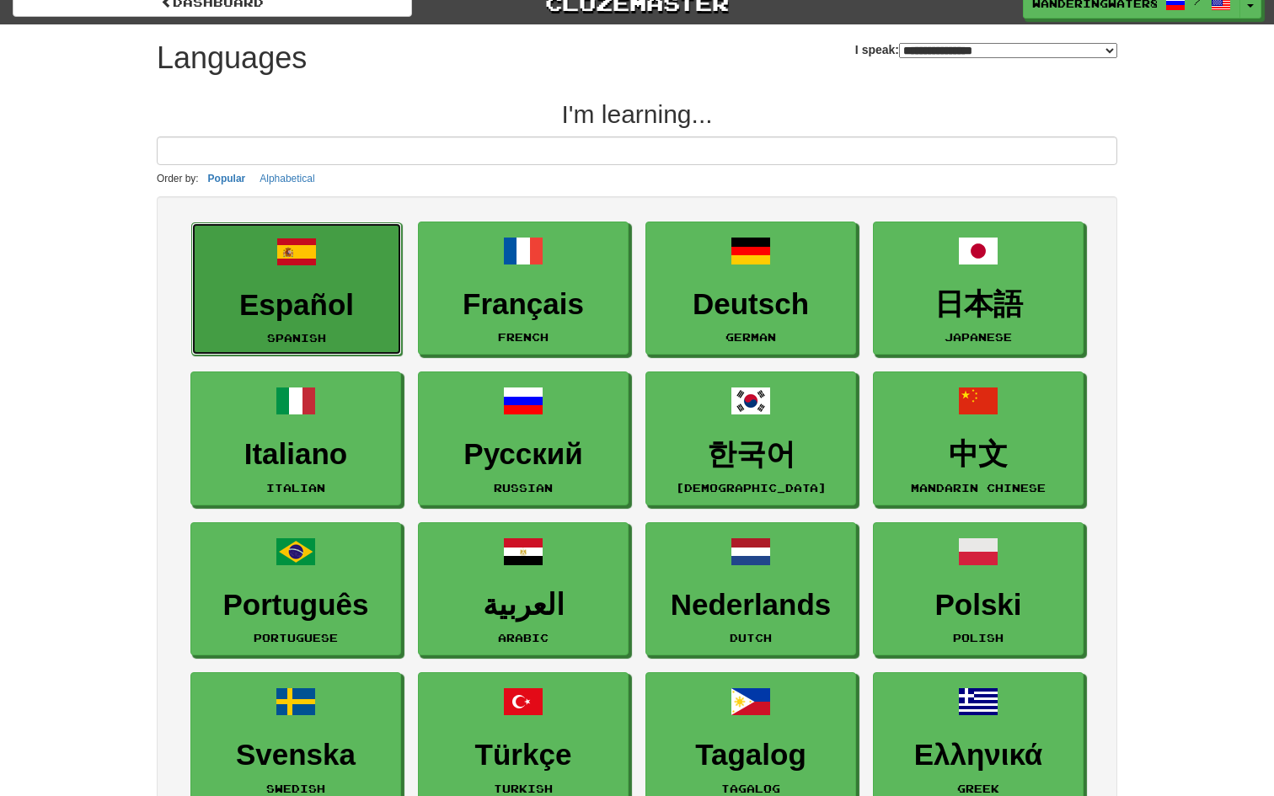
click at [322, 284] on link "Español Spanish" at bounding box center [296, 289] width 211 height 134
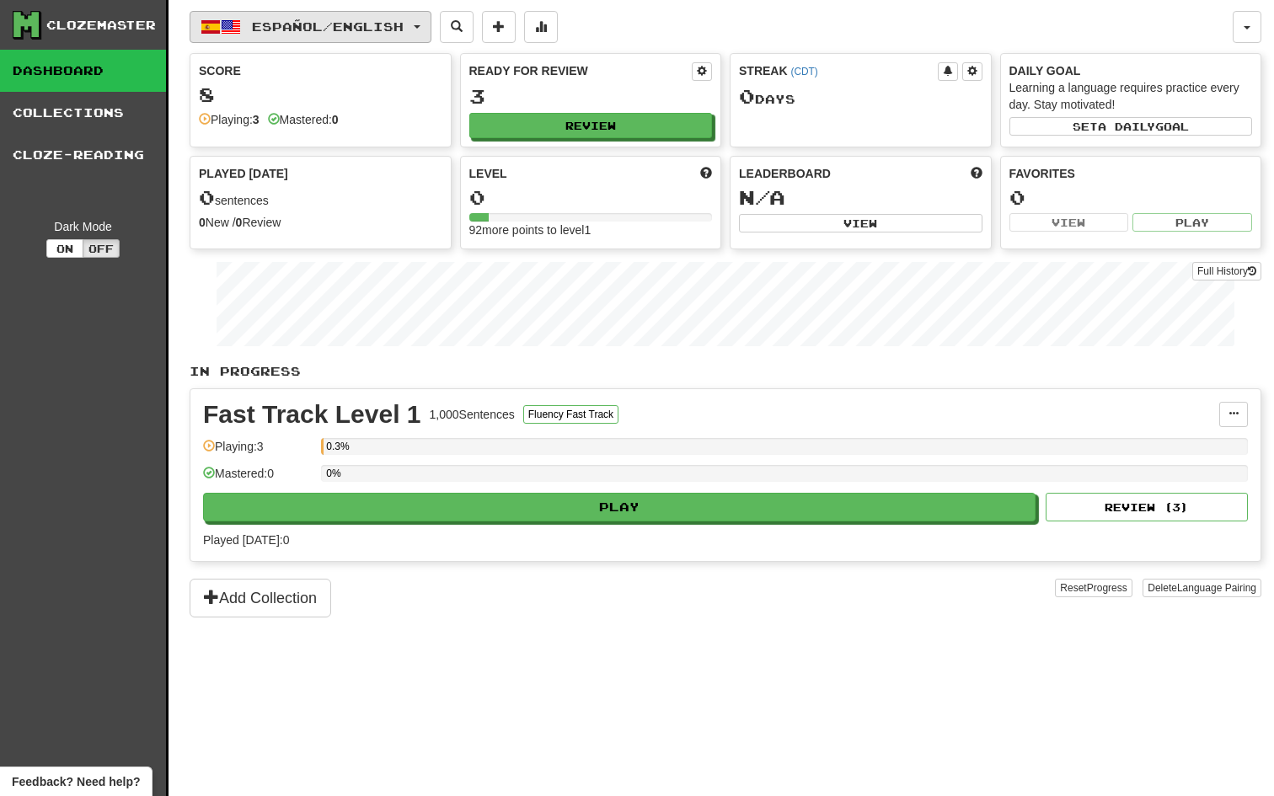
click at [404, 29] on span "Español / English" at bounding box center [328, 26] width 152 height 14
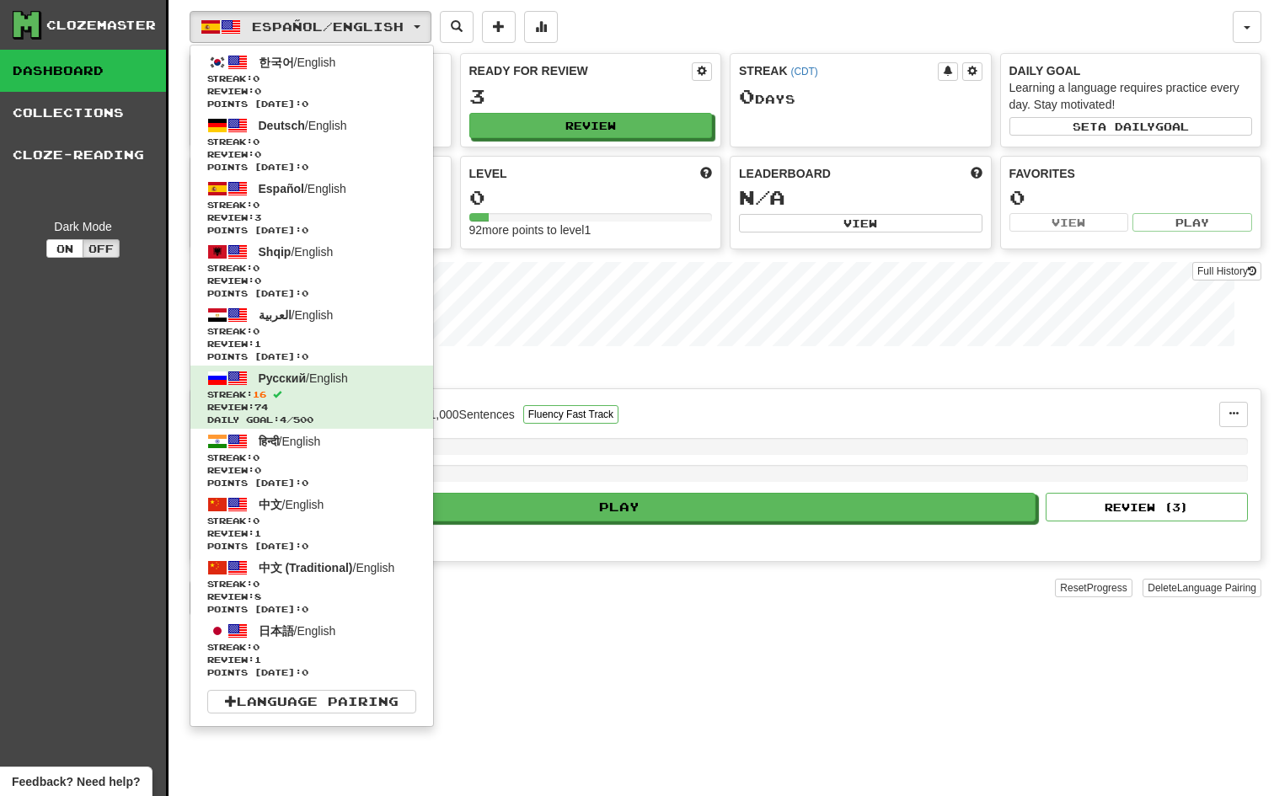
click at [511, 674] on div "Español / English 한국어 / English Streak: 0 Review: 0 Points [DATE]: 0 Deutsch / …" at bounding box center [726, 419] width 1072 height 838
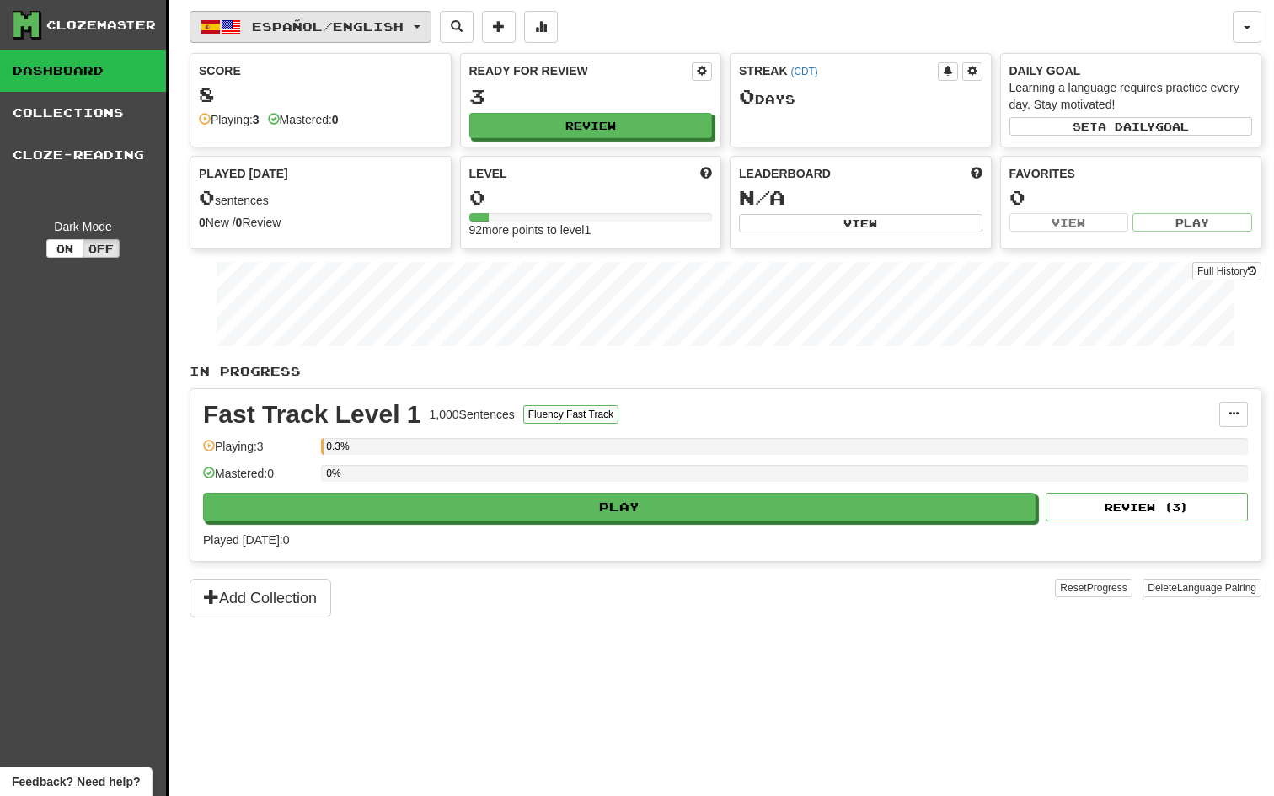
click at [425, 22] on button "Español / English" at bounding box center [311, 27] width 242 height 32
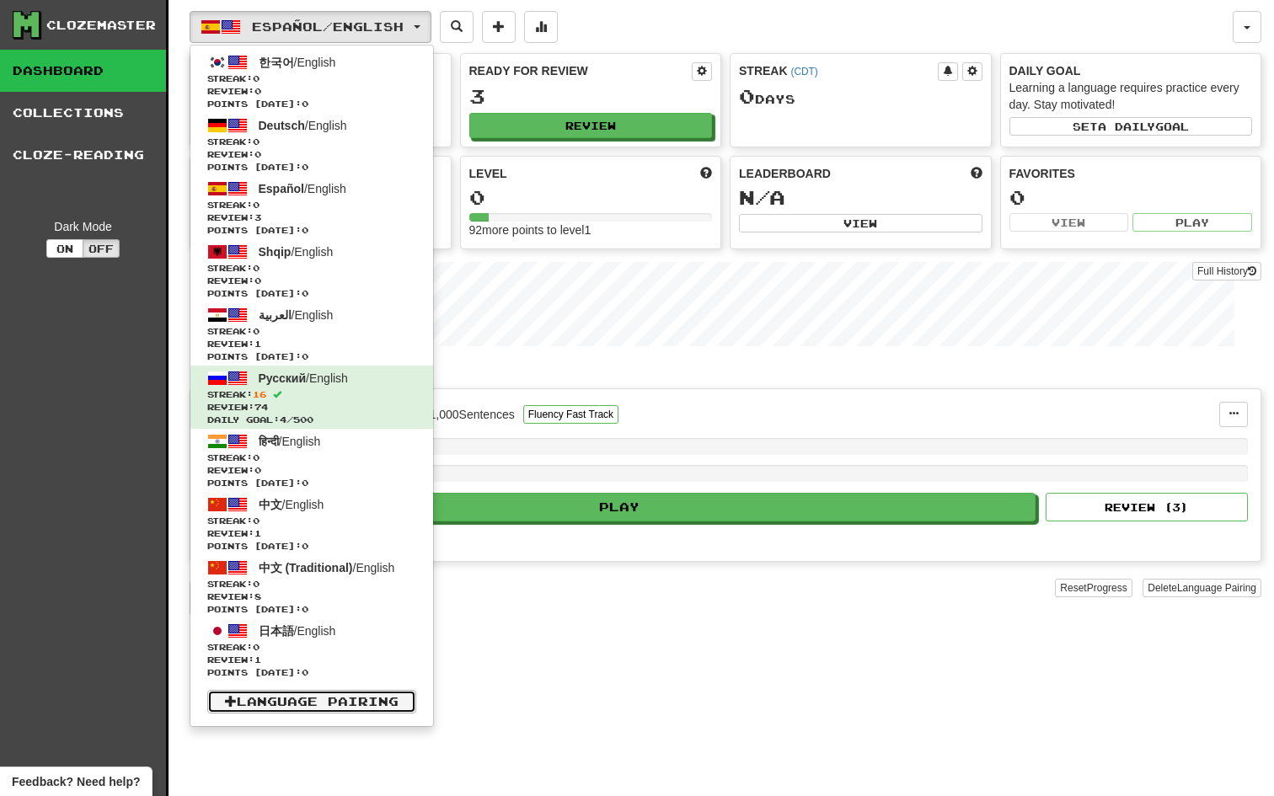
click at [286, 703] on link "Language Pairing" at bounding box center [311, 702] width 209 height 24
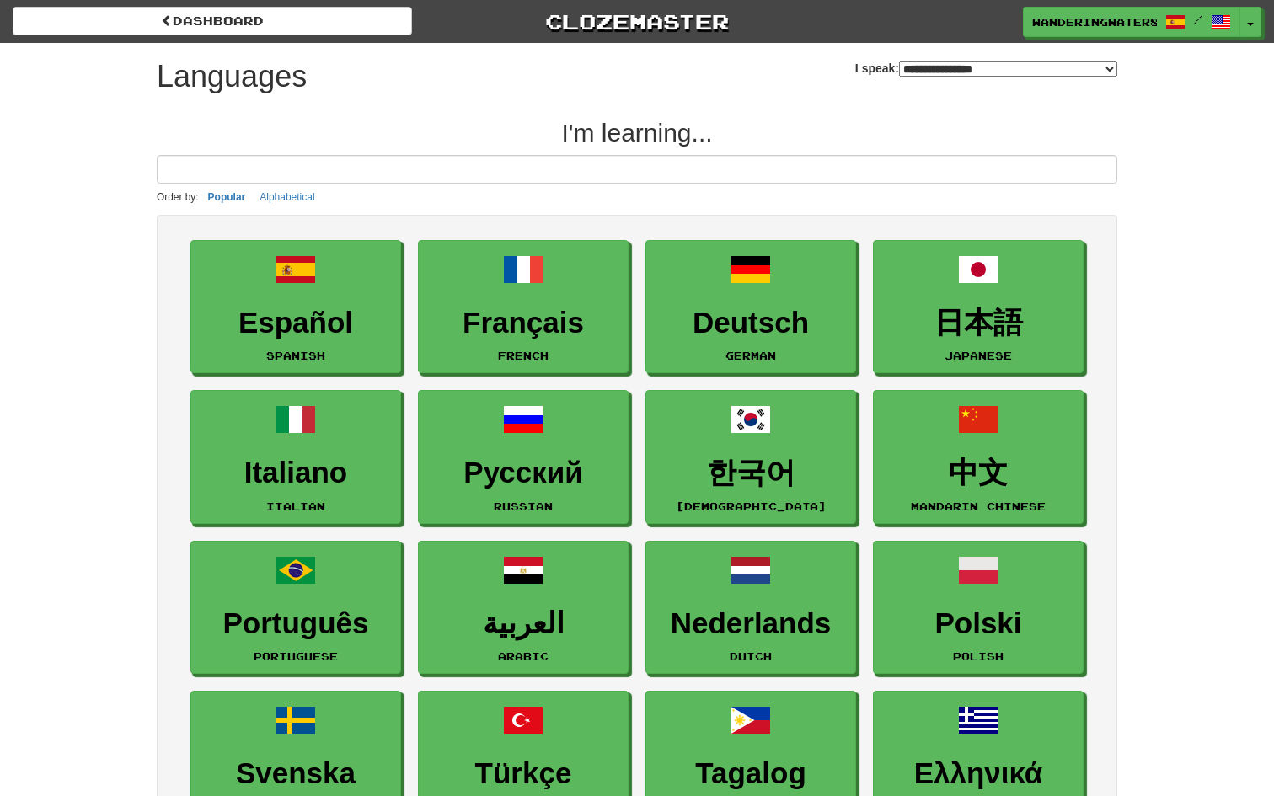
select select "*******"
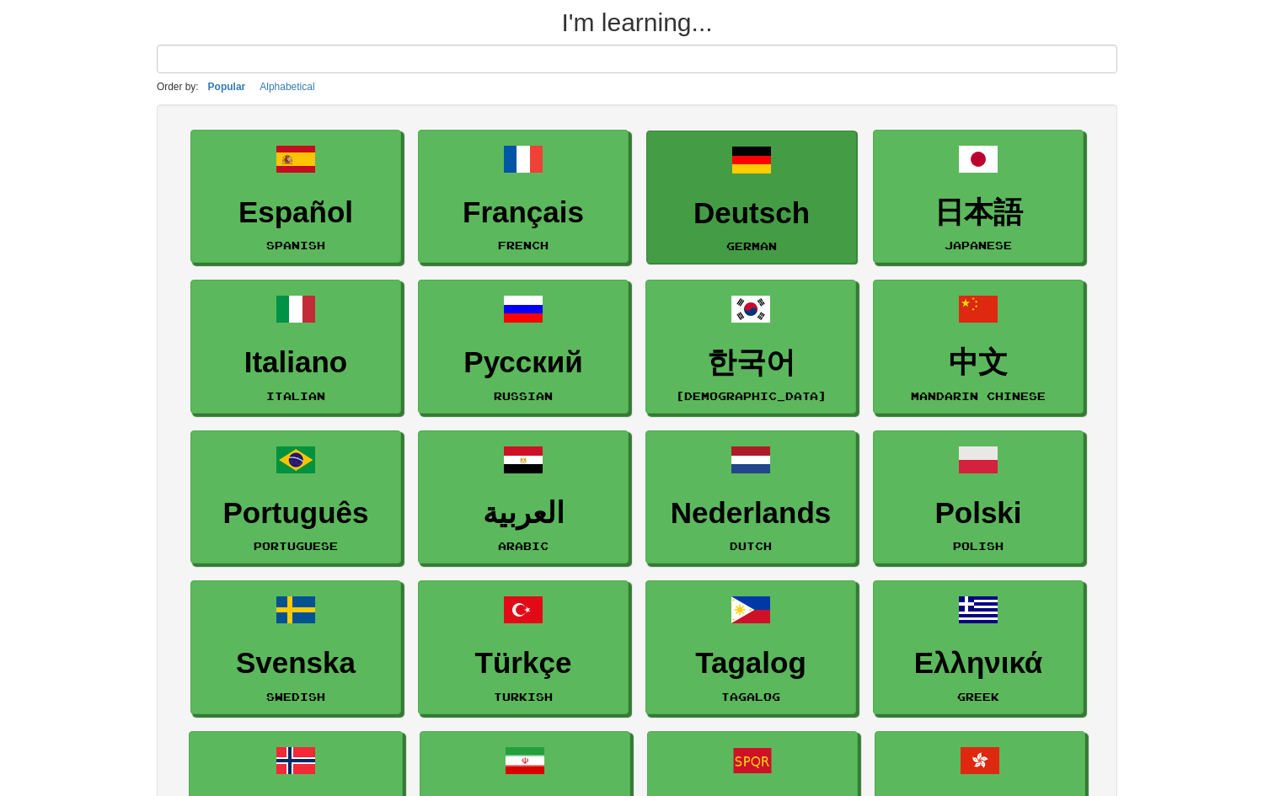
scroll to position [109, 0]
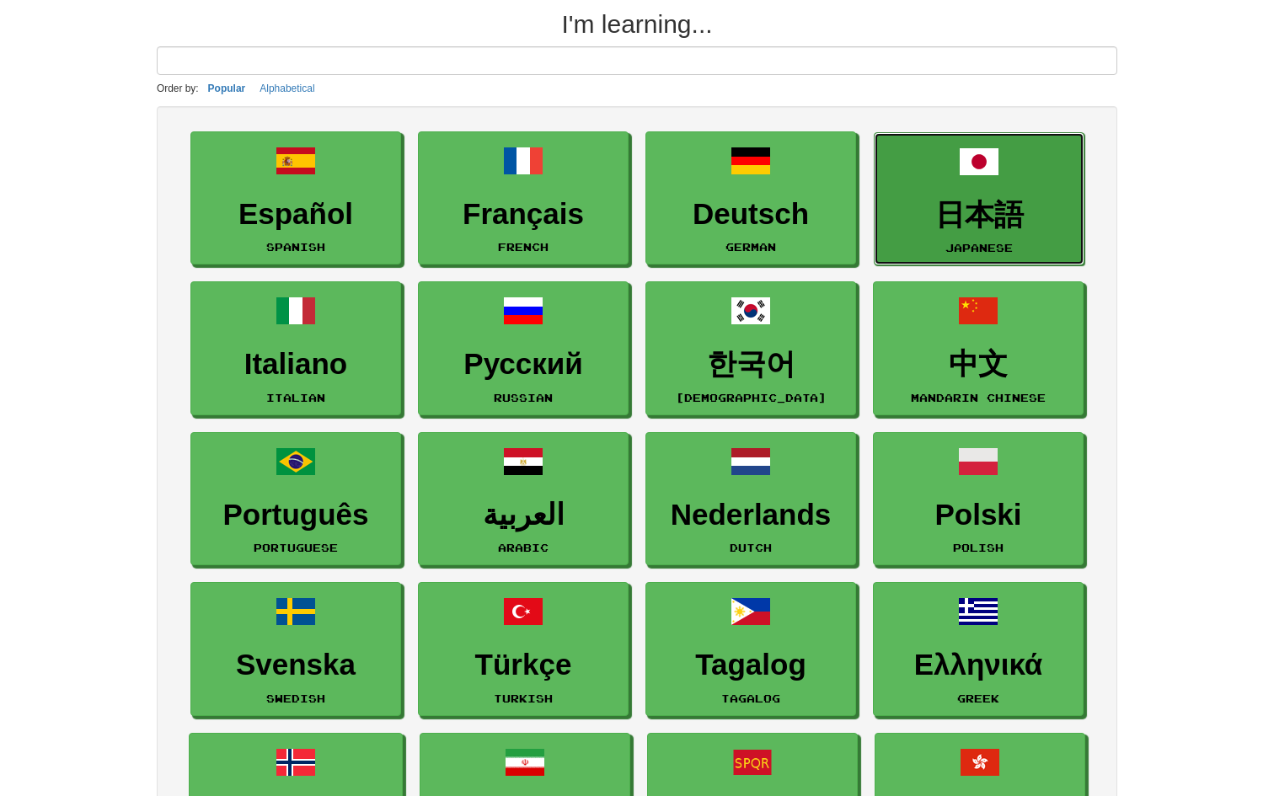
click at [939, 237] on link "日本語 Japanese" at bounding box center [979, 199] width 211 height 134
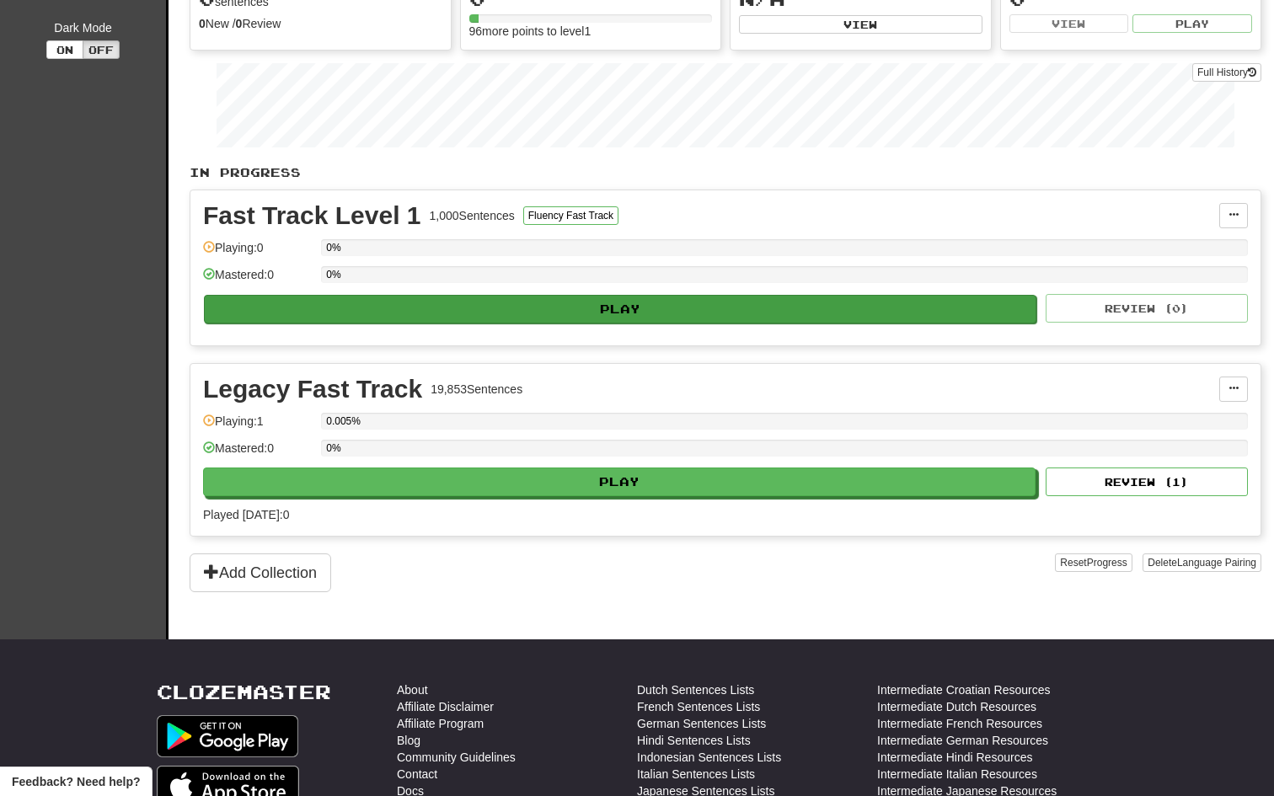
scroll to position [218, 0]
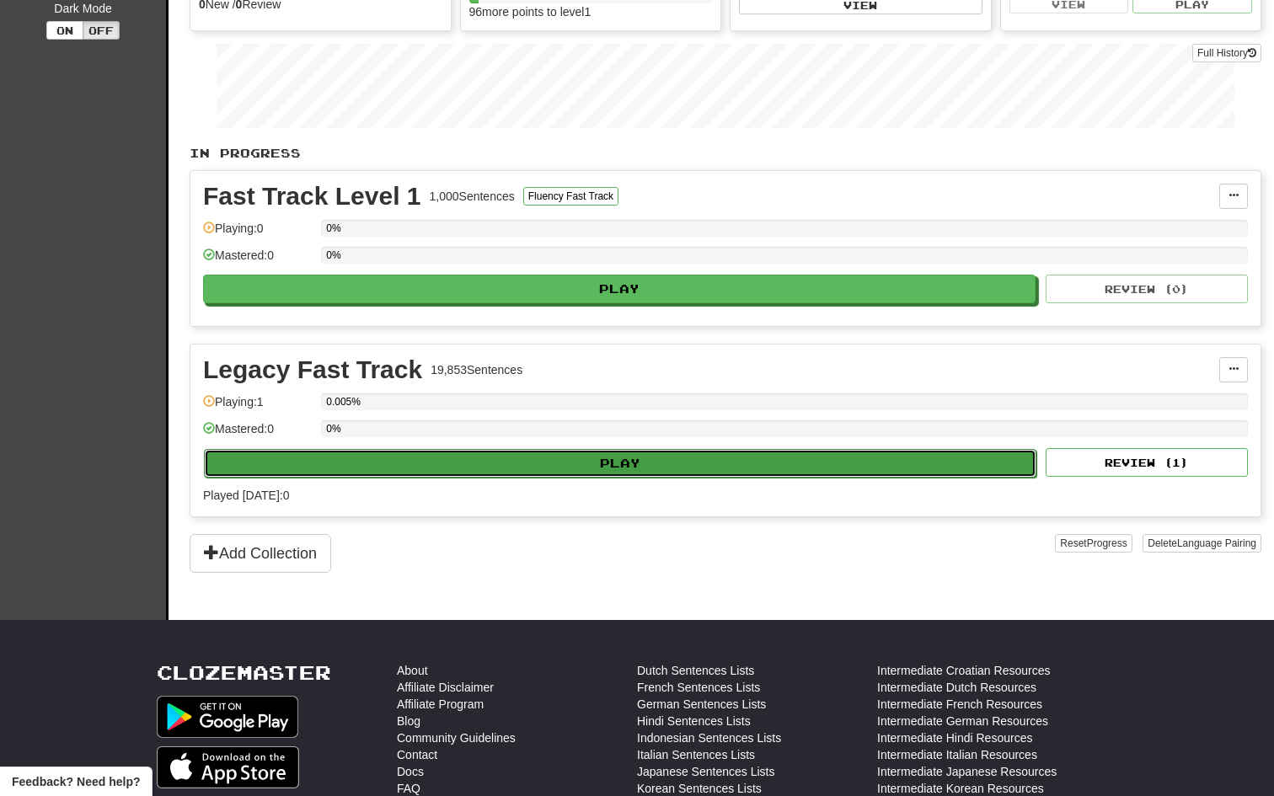
click at [588, 474] on button "Play" at bounding box center [620, 463] width 832 height 29
select select "**"
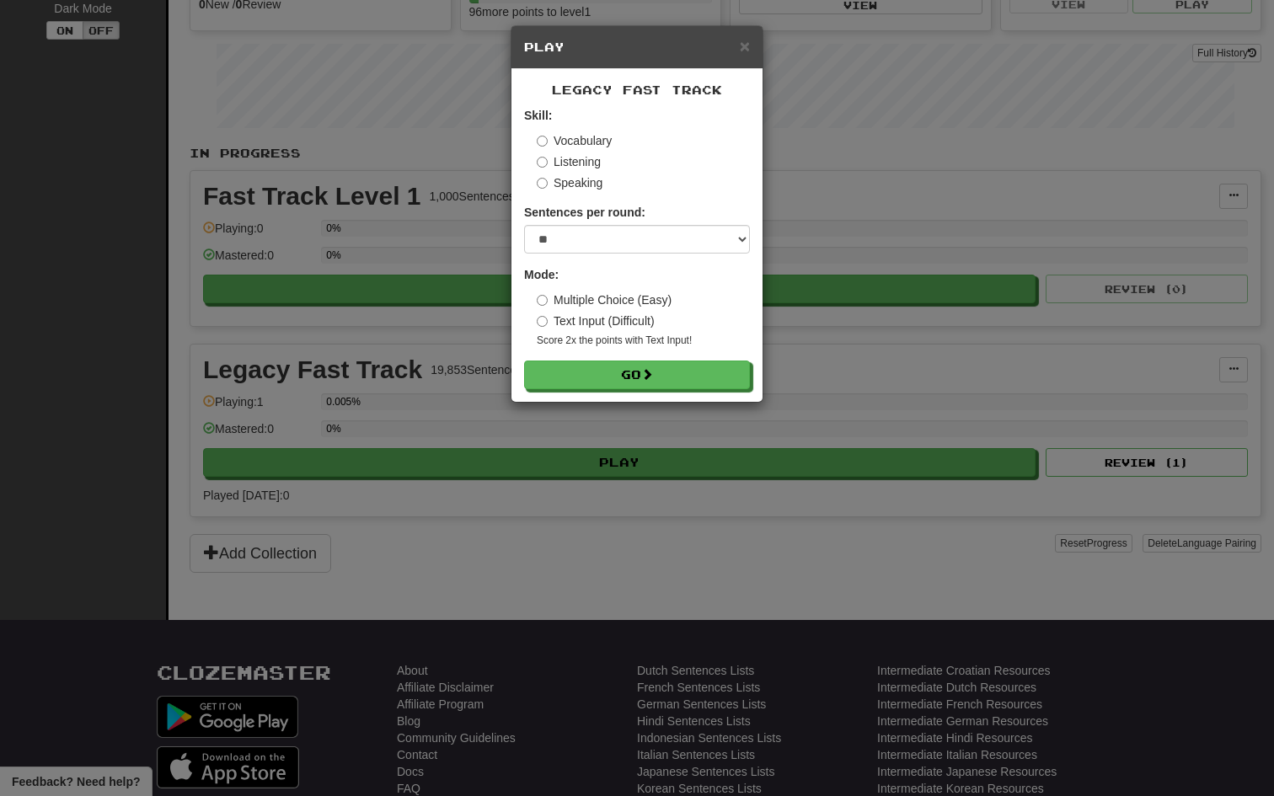
click at [671, 402] on div "× Play Legacy Fast Track Skill: Vocabulary Listening Speaking Sentences per rou…" at bounding box center [637, 213] width 253 height 377
click at [689, 372] on button "Go" at bounding box center [638, 375] width 226 height 29
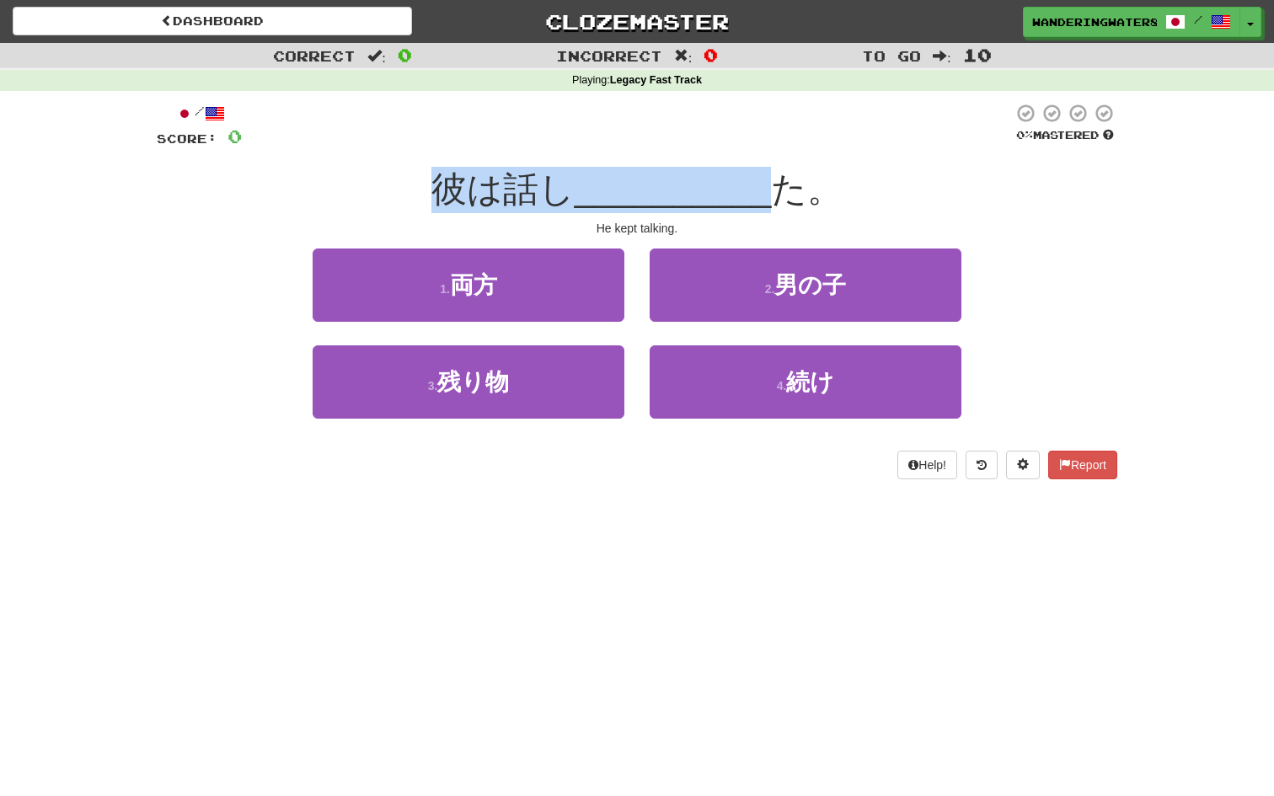
drag, startPoint x: 445, startPoint y: 178, endPoint x: 757, endPoint y: 198, distance: 313.2
click at [757, 198] on div "彼は話し __________ た。" at bounding box center [637, 190] width 960 height 46
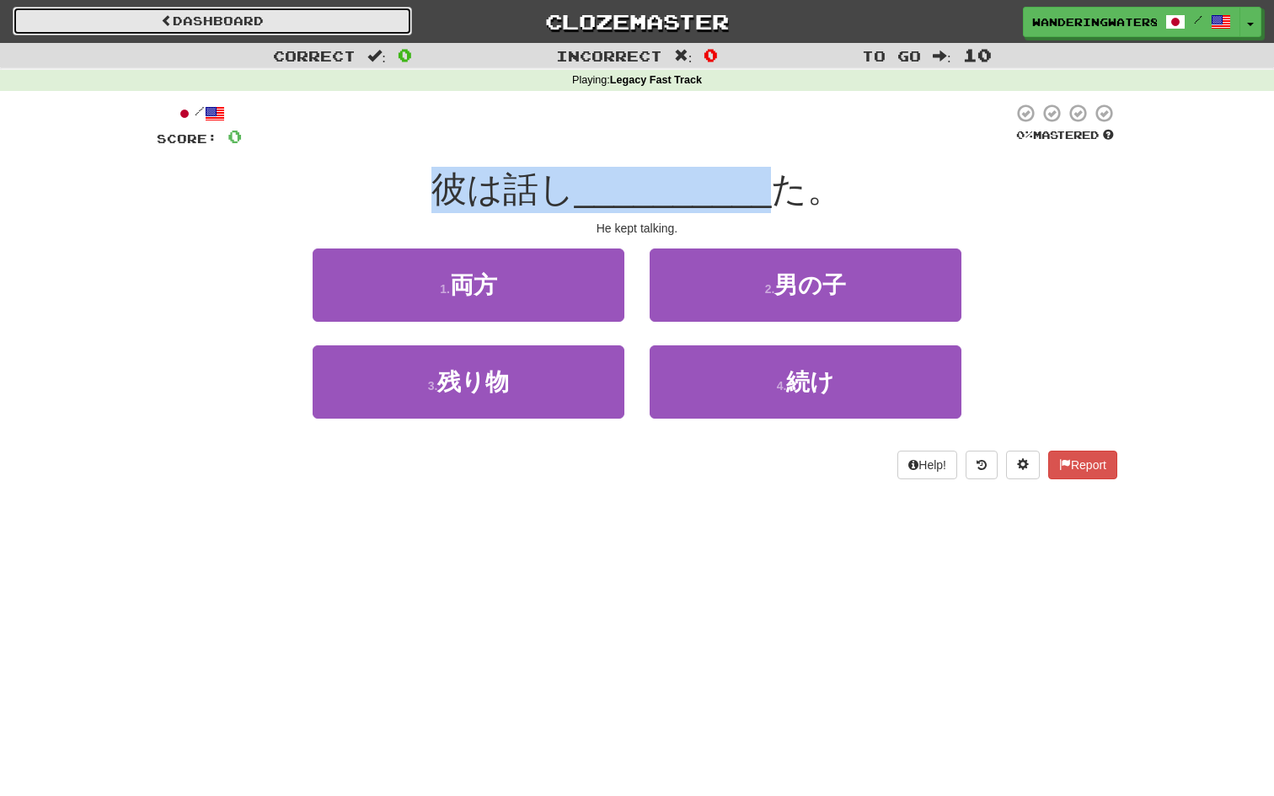
click at [213, 33] on link "Dashboard" at bounding box center [212, 21] width 399 height 29
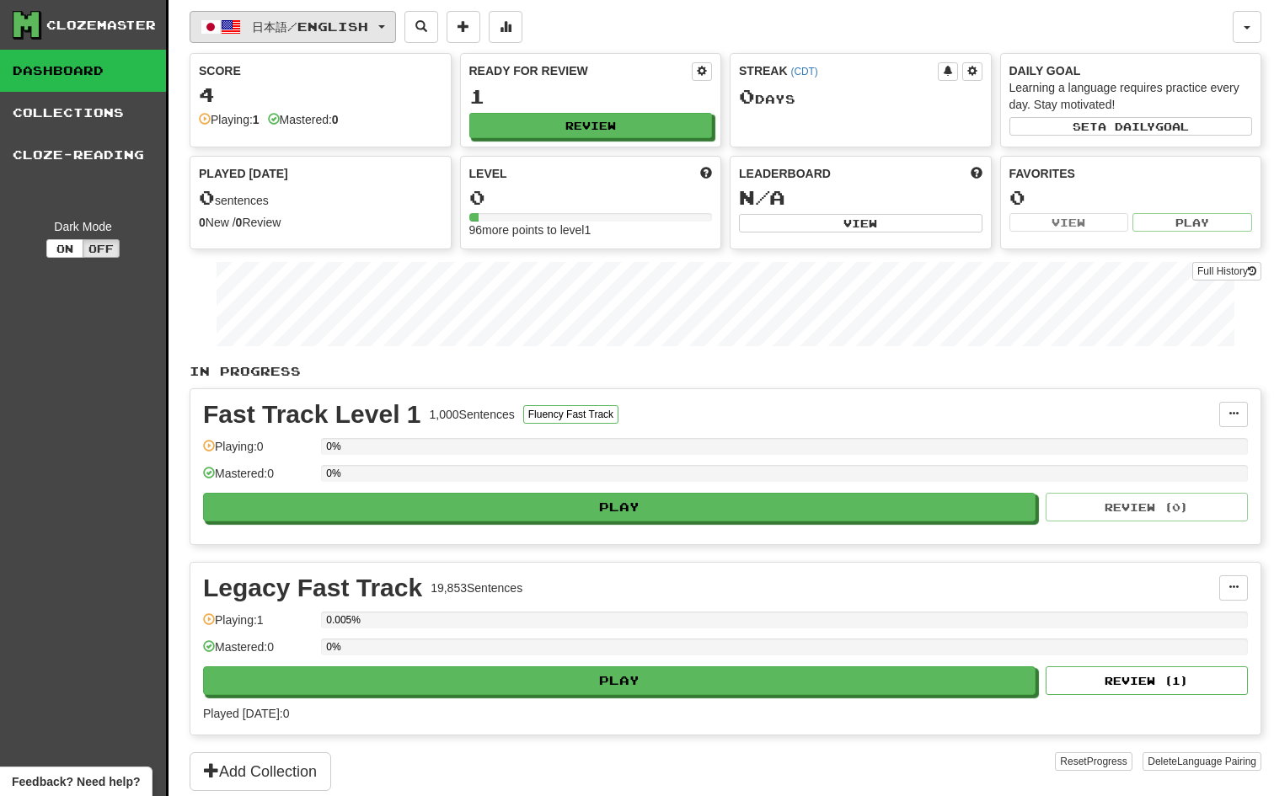
click at [358, 33] on button "日本語 / English" at bounding box center [293, 27] width 206 height 32
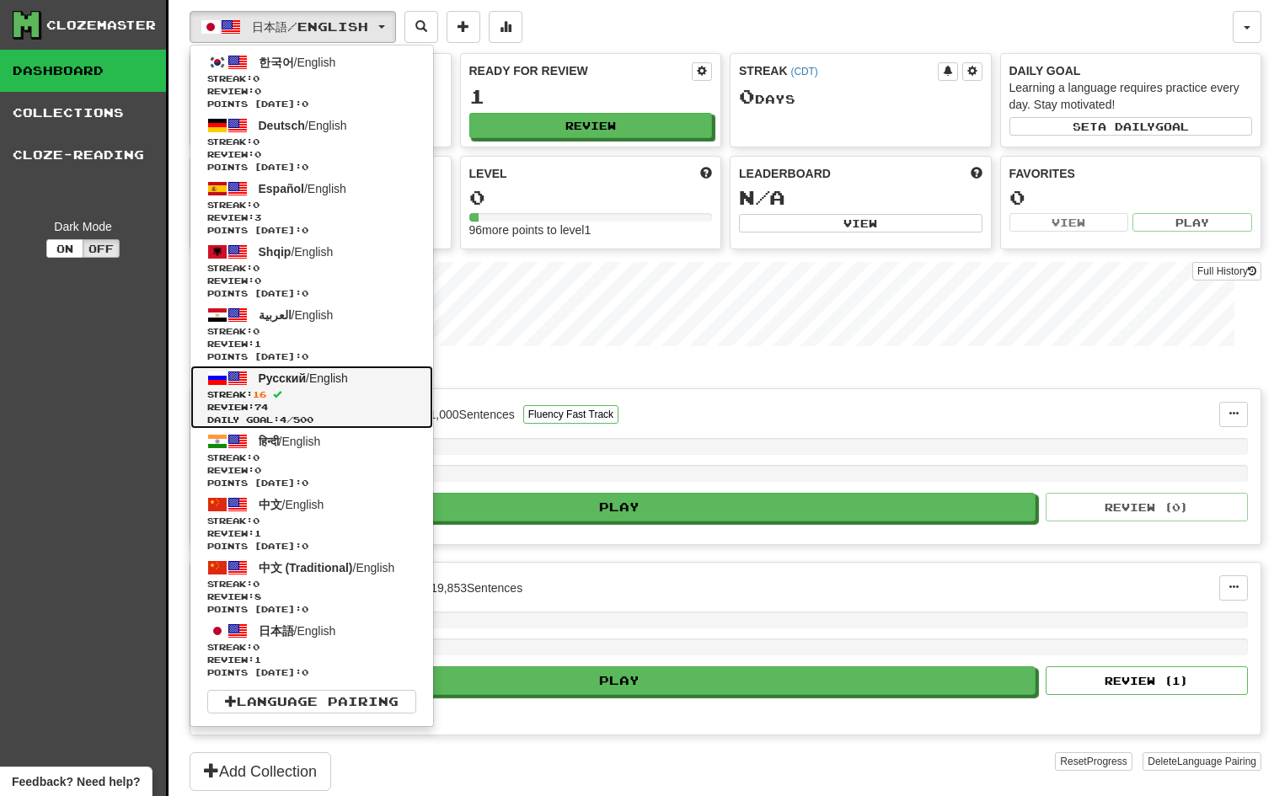
click at [371, 393] on span "Streak: 16" at bounding box center [311, 394] width 209 height 13
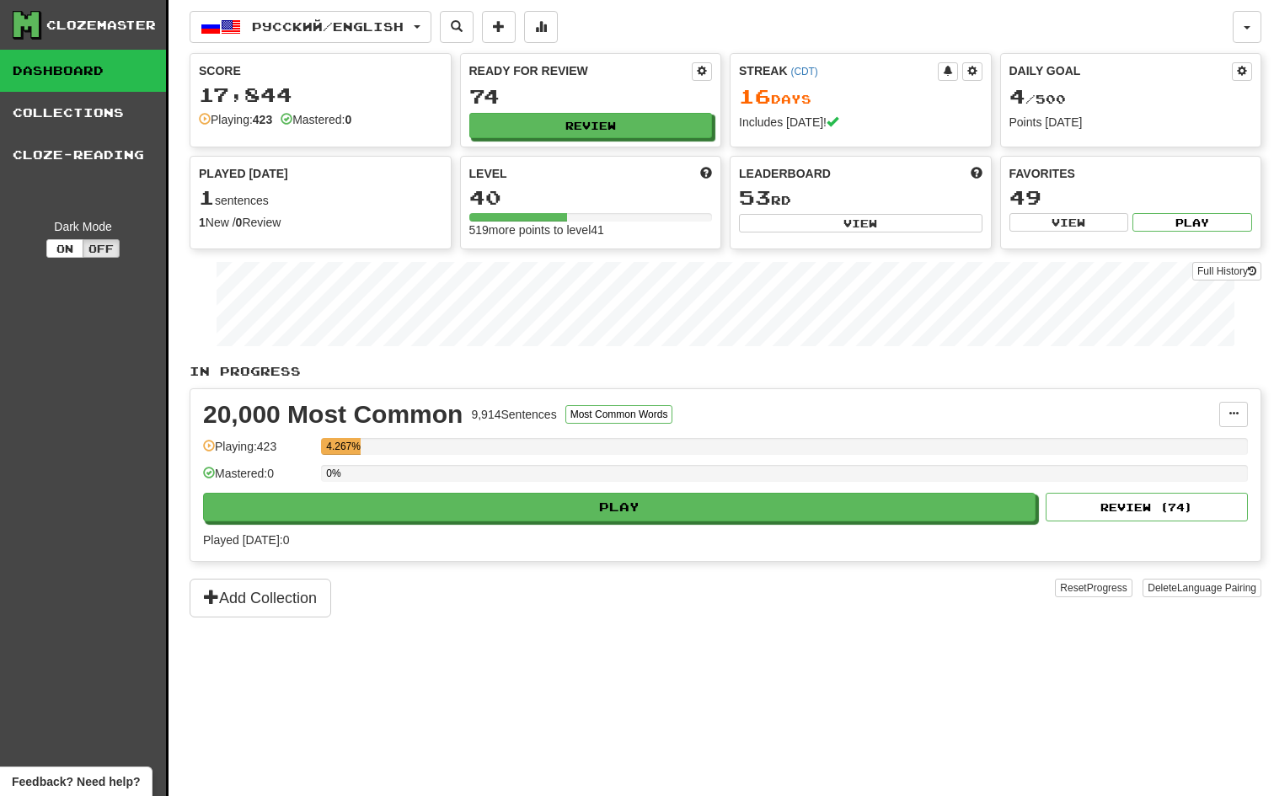
drag, startPoint x: 457, startPoint y: 415, endPoint x: 627, endPoint y: 439, distance: 171.0
click at [627, 439] on div "20,000 Most Common 9,914 Sentences Most Common Words Manage Sentences Unpin fro…" at bounding box center [725, 475] width 1070 height 172
drag, startPoint x: 672, startPoint y: 416, endPoint x: 580, endPoint y: 403, distance: 93.6
click at [580, 403] on div "20,000 Most Common 9,914 Sentences Most Common Words" at bounding box center [711, 414] width 1016 height 25
click at [955, 72] on button at bounding box center [948, 71] width 20 height 19
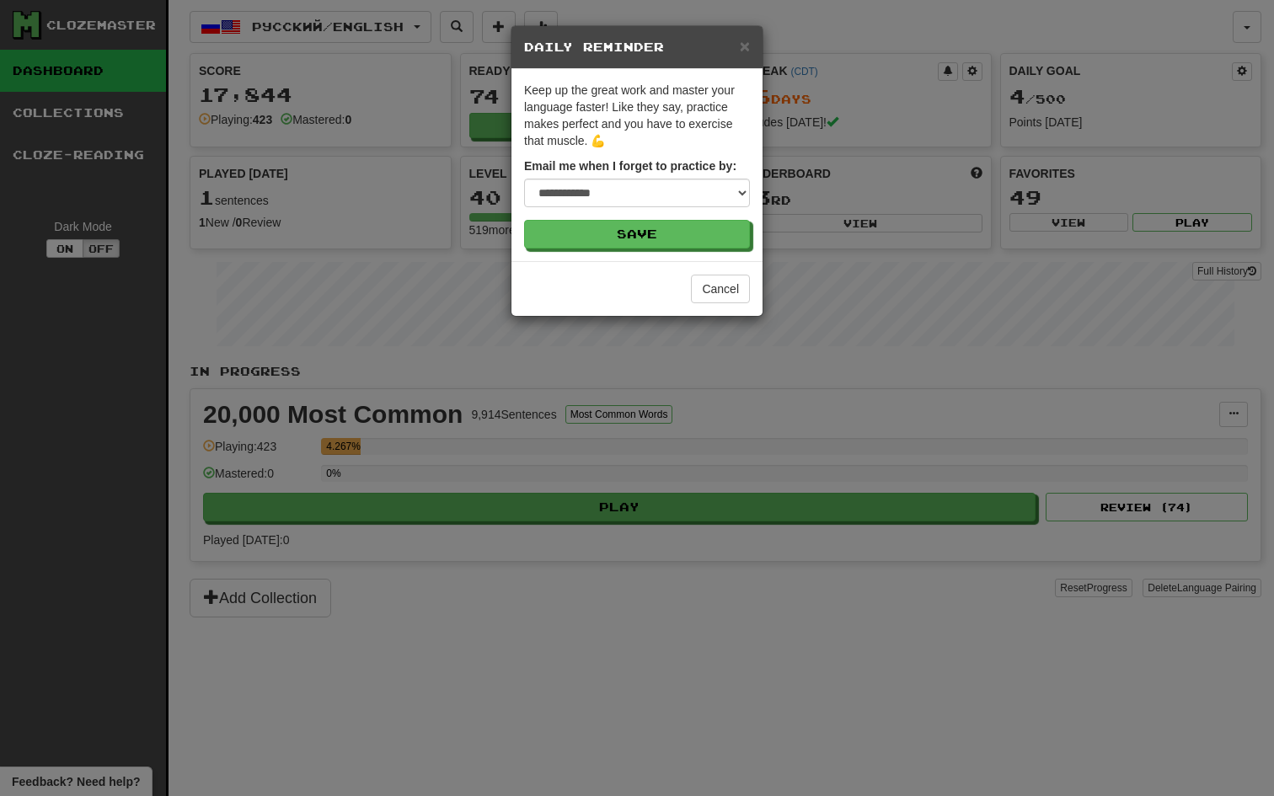
click at [728, 177] on div "**********" at bounding box center [637, 183] width 226 height 50
click at [728, 194] on select "**********" at bounding box center [637, 193] width 226 height 29
click at [744, 48] on span "×" at bounding box center [745, 45] width 10 height 19
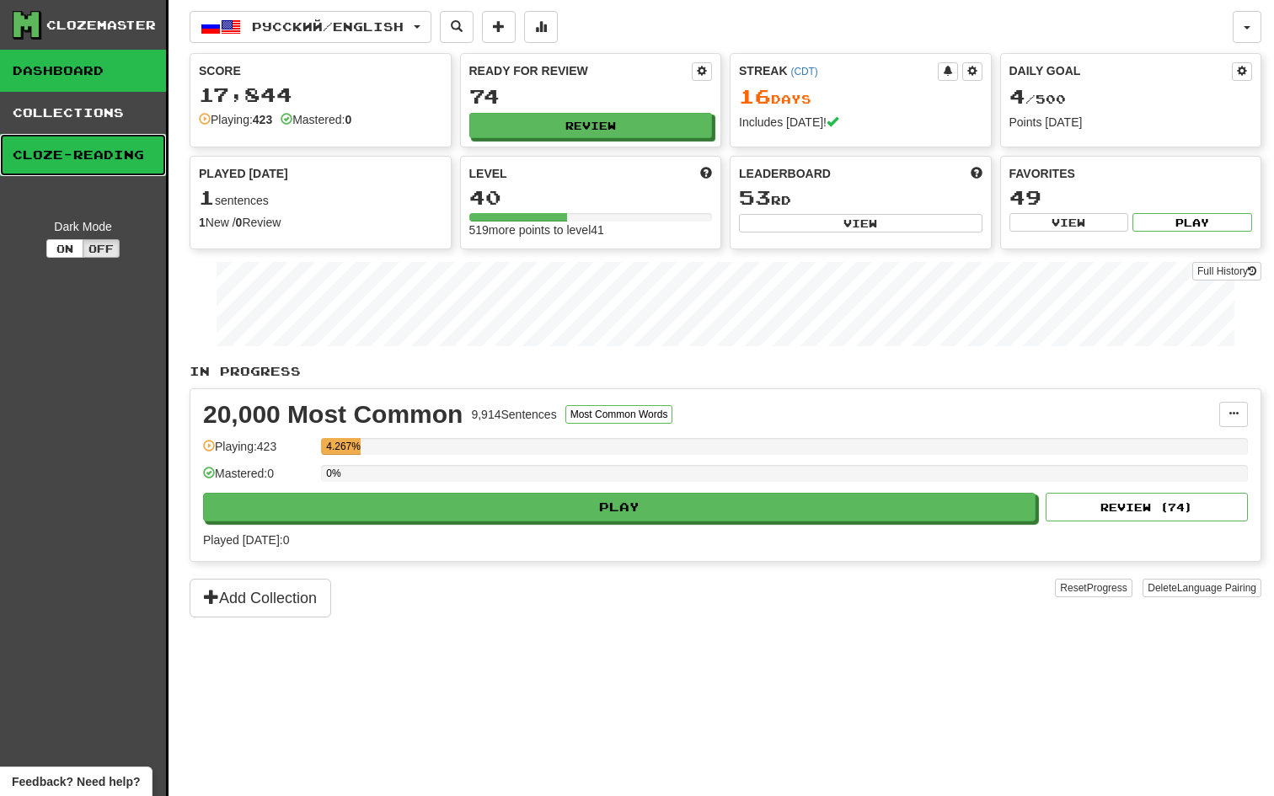
click at [109, 138] on link "Cloze-Reading" at bounding box center [83, 155] width 166 height 42
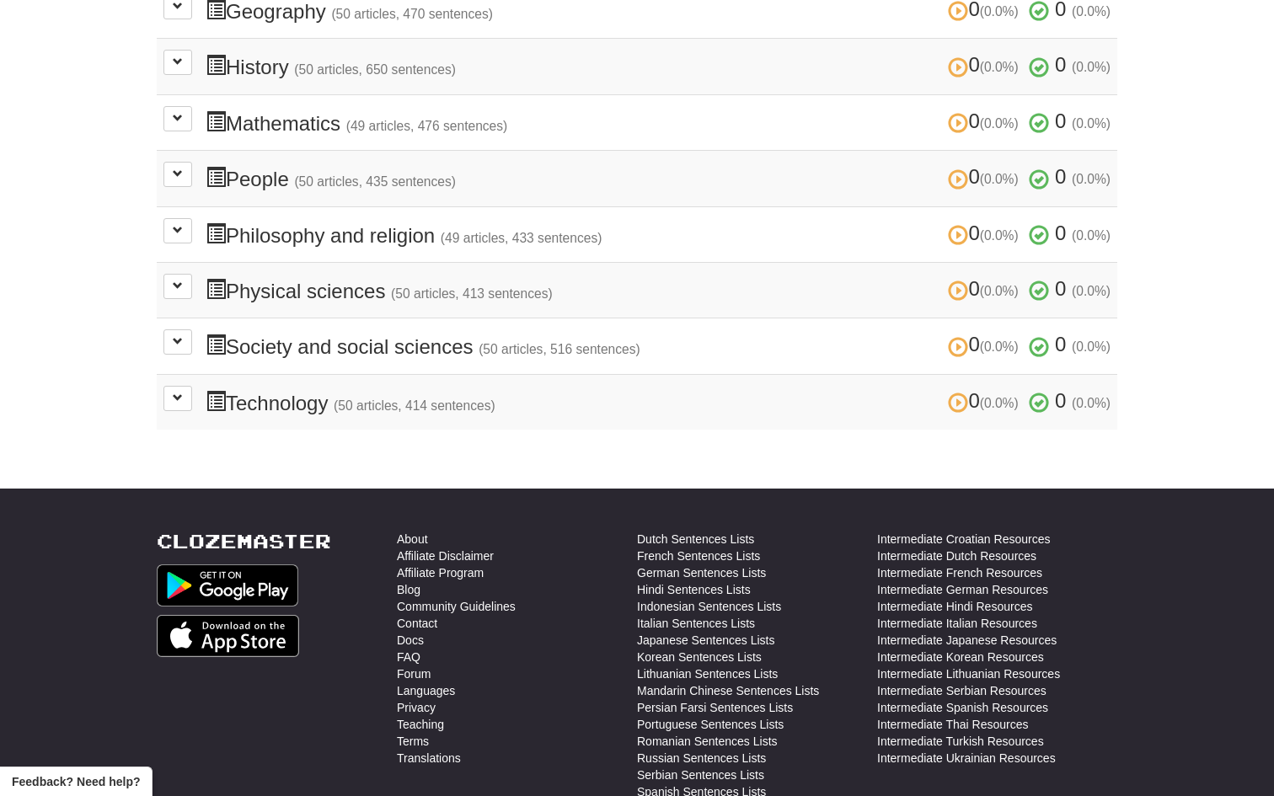
scroll to position [597, 0]
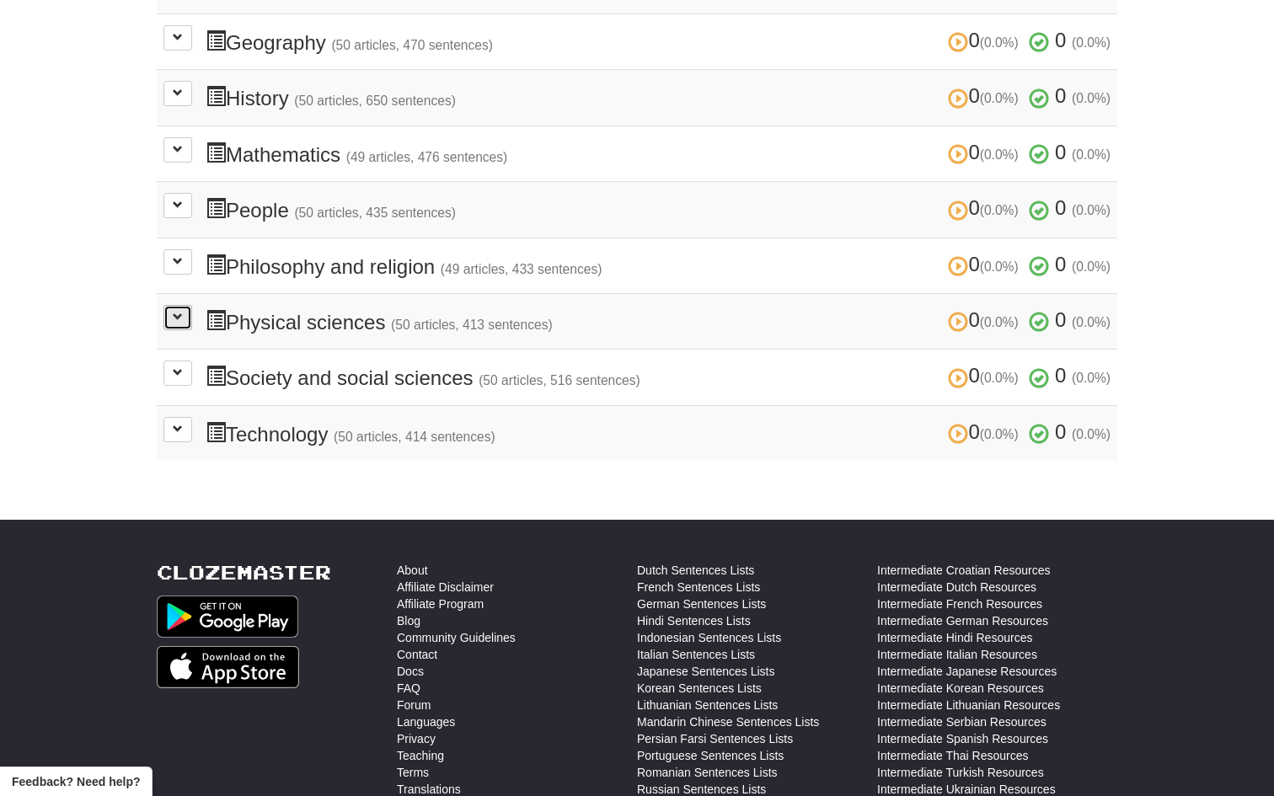
click at [163, 316] on button at bounding box center [177, 317] width 29 height 25
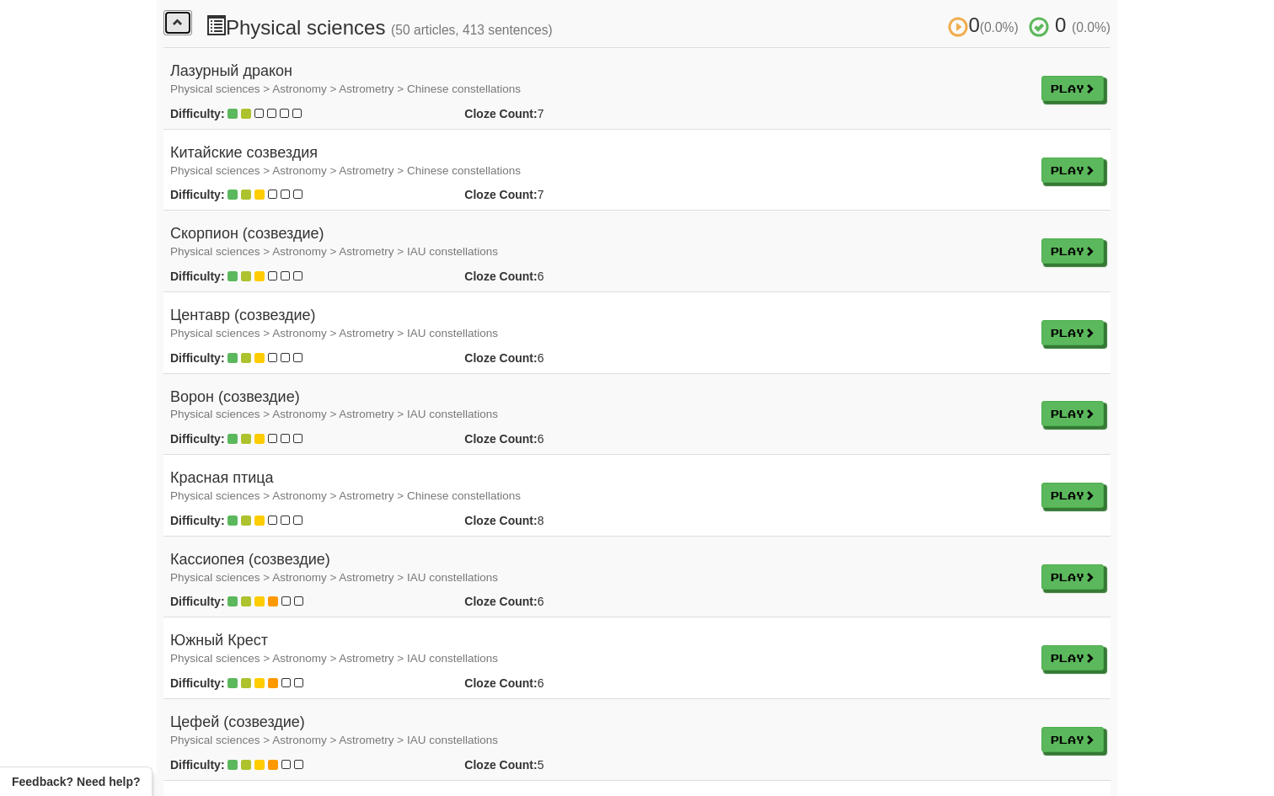
scroll to position [896, 0]
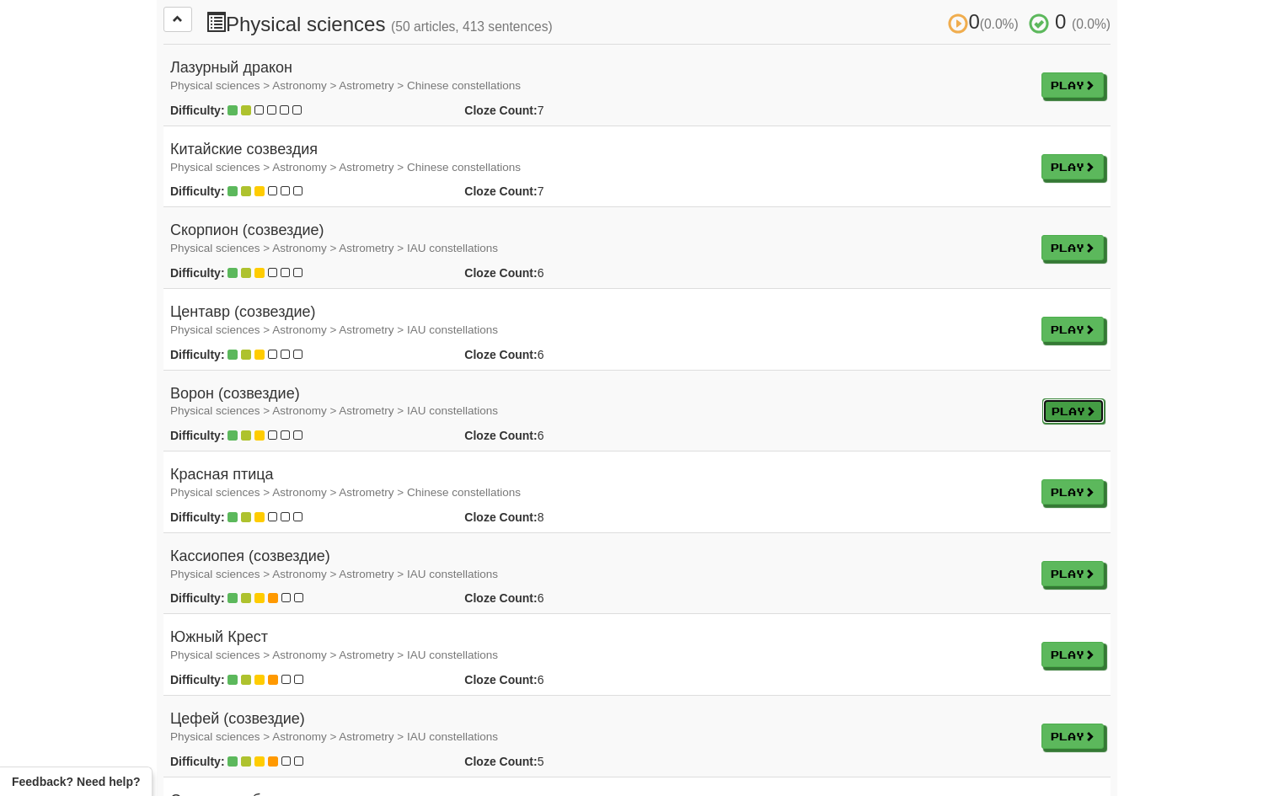
click at [1046, 398] on link "Play" at bounding box center [1073, 410] width 62 height 25
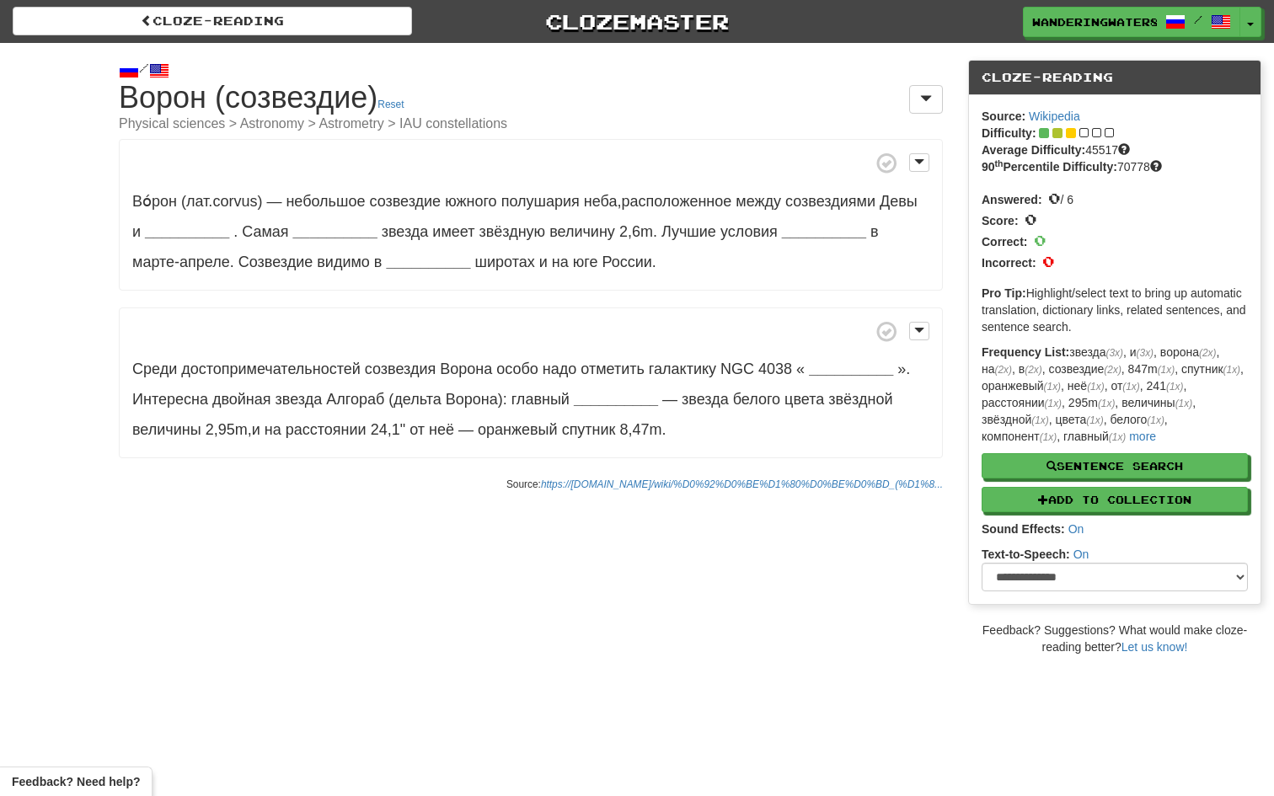
click at [537, 165] on span at bounding box center [530, 162] width 797 height 21
click at [573, 63] on div "/" at bounding box center [531, 70] width 824 height 21
click at [500, 168] on span at bounding box center [530, 162] width 797 height 21
click at [704, 149] on p "Во́рон (лат . corvus) — небольшое созвездие южного полушария неба , расположенн…" at bounding box center [531, 215] width 824 height 152
click at [377, 188] on p "Во́рон (лат . corvus) — небольшое созвездие южного полушария неба , расположенн…" at bounding box center [531, 215] width 824 height 152
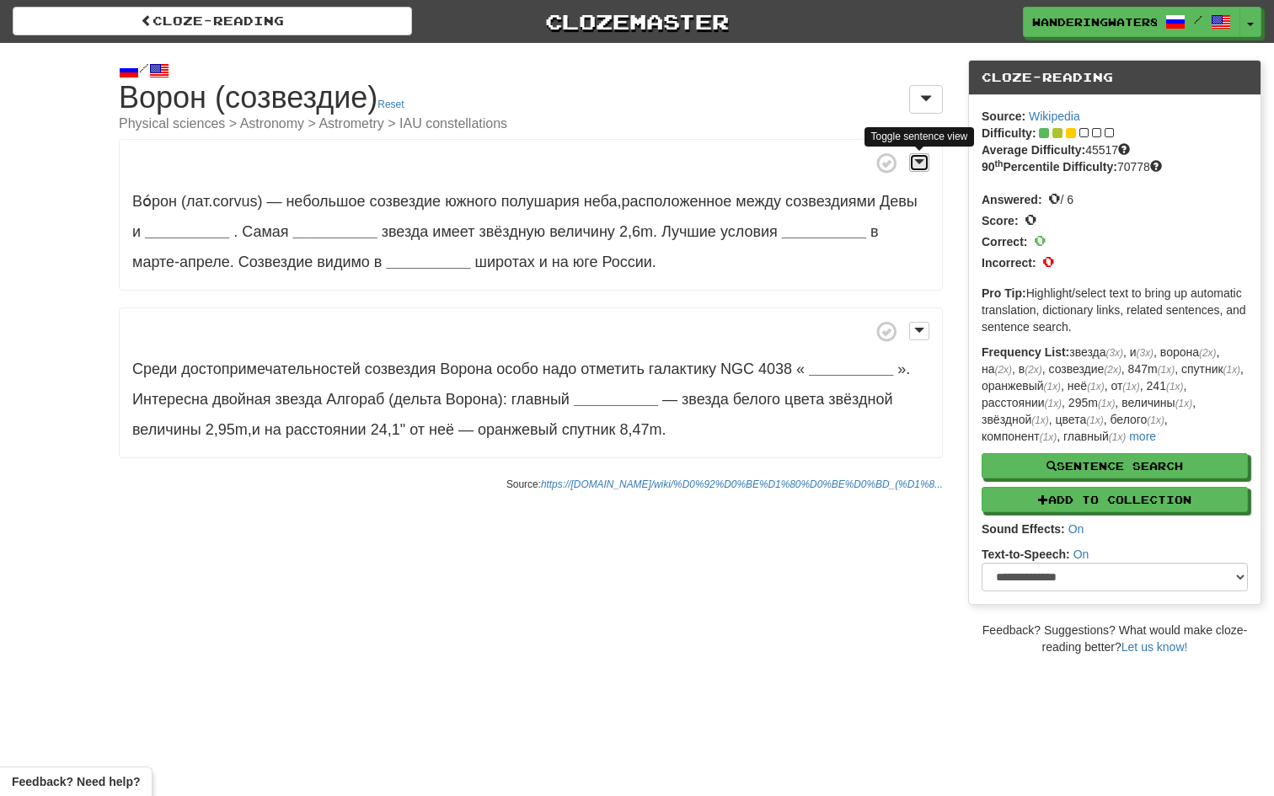
click at [928, 164] on button at bounding box center [919, 162] width 20 height 19
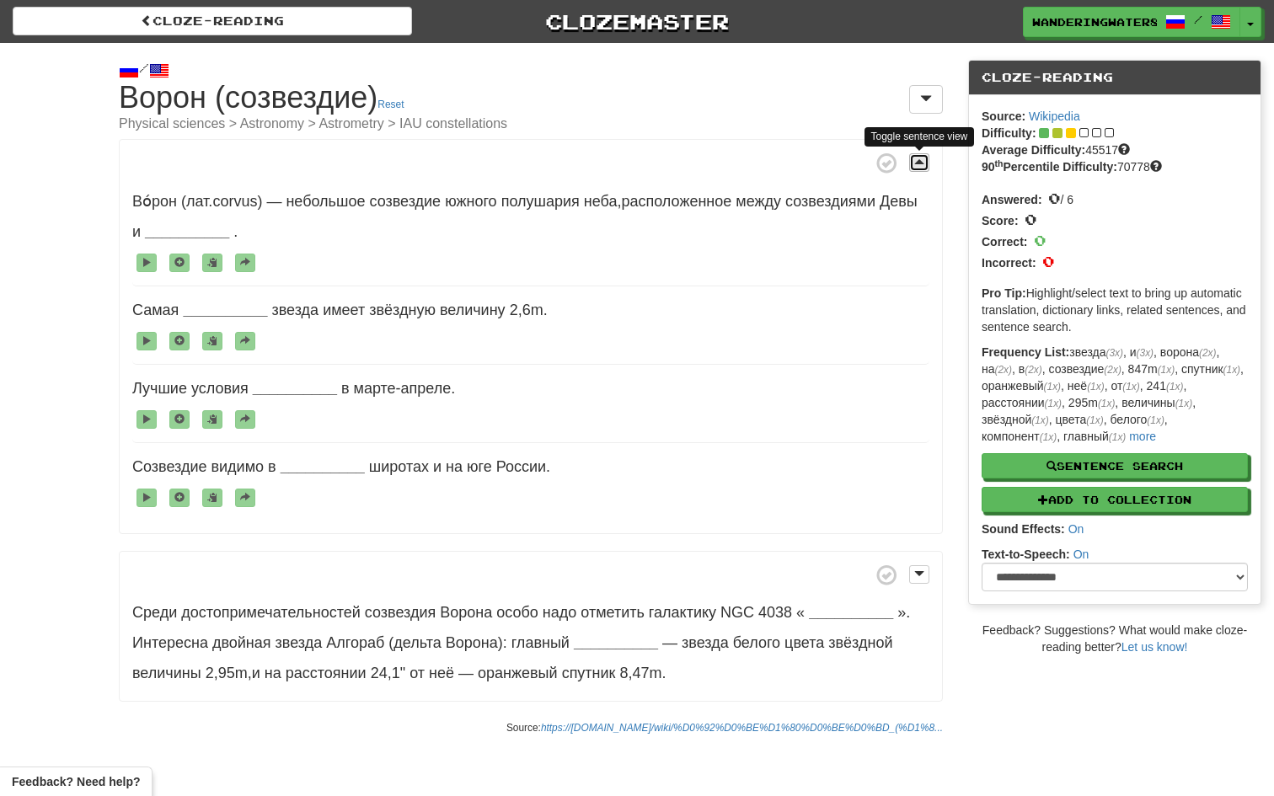
click at [928, 164] on button at bounding box center [919, 162] width 20 height 19
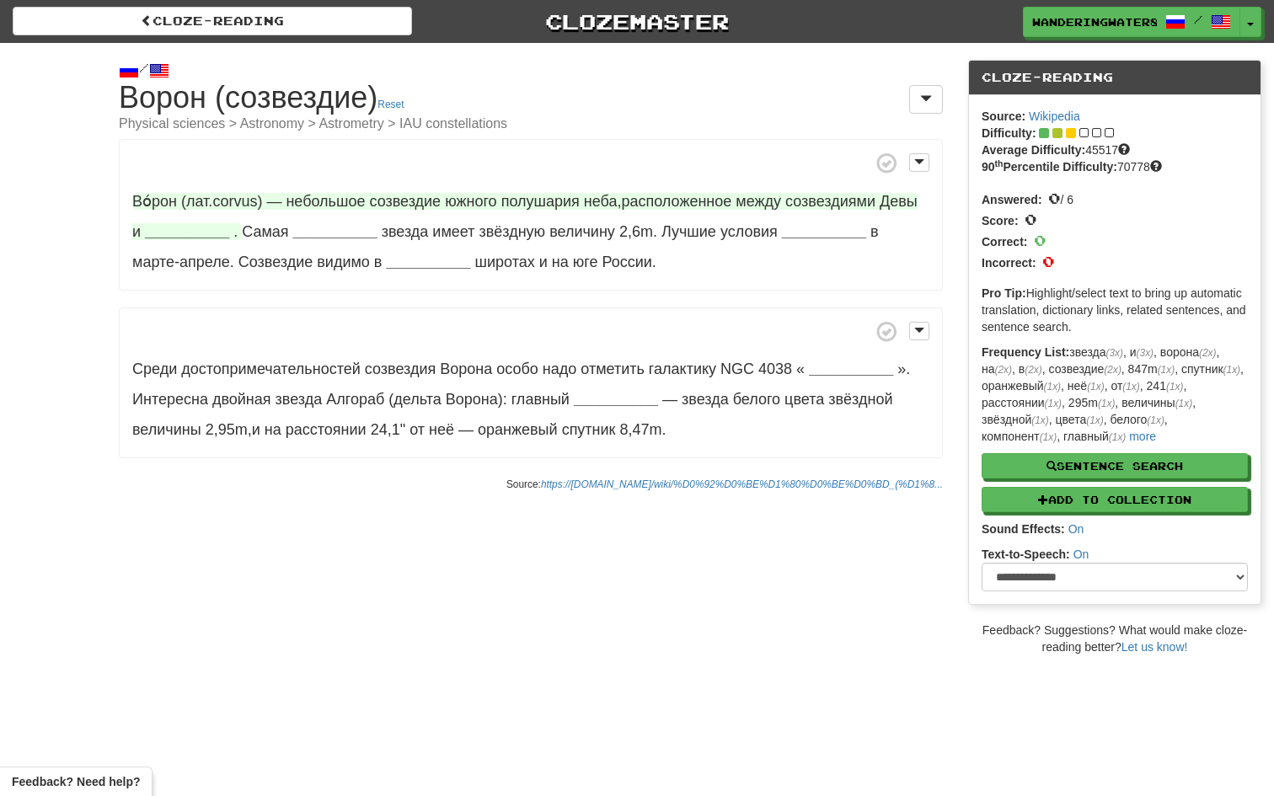
click at [229, 232] on strong "__________" at bounding box center [187, 231] width 84 height 17
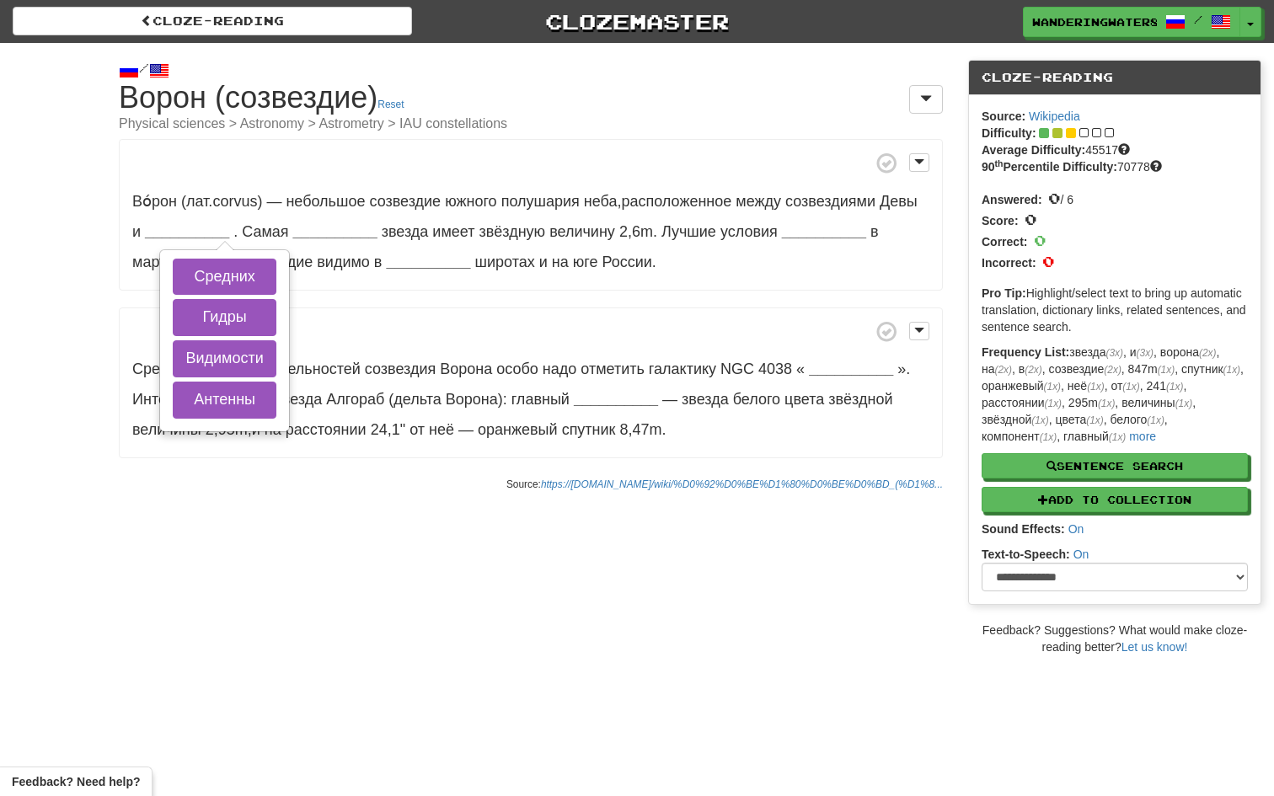
click at [314, 516] on div "/ Cloze-Reading Ворон (созвездие) Reset Physical sciences > Astronomy > Astrome…" at bounding box center [637, 349] width 1274 height 612
click at [420, 305] on div "Во́рон (лат . corvus) — небольшое созвездие южного полушария неба , расположенн…" at bounding box center [531, 298] width 824 height 319
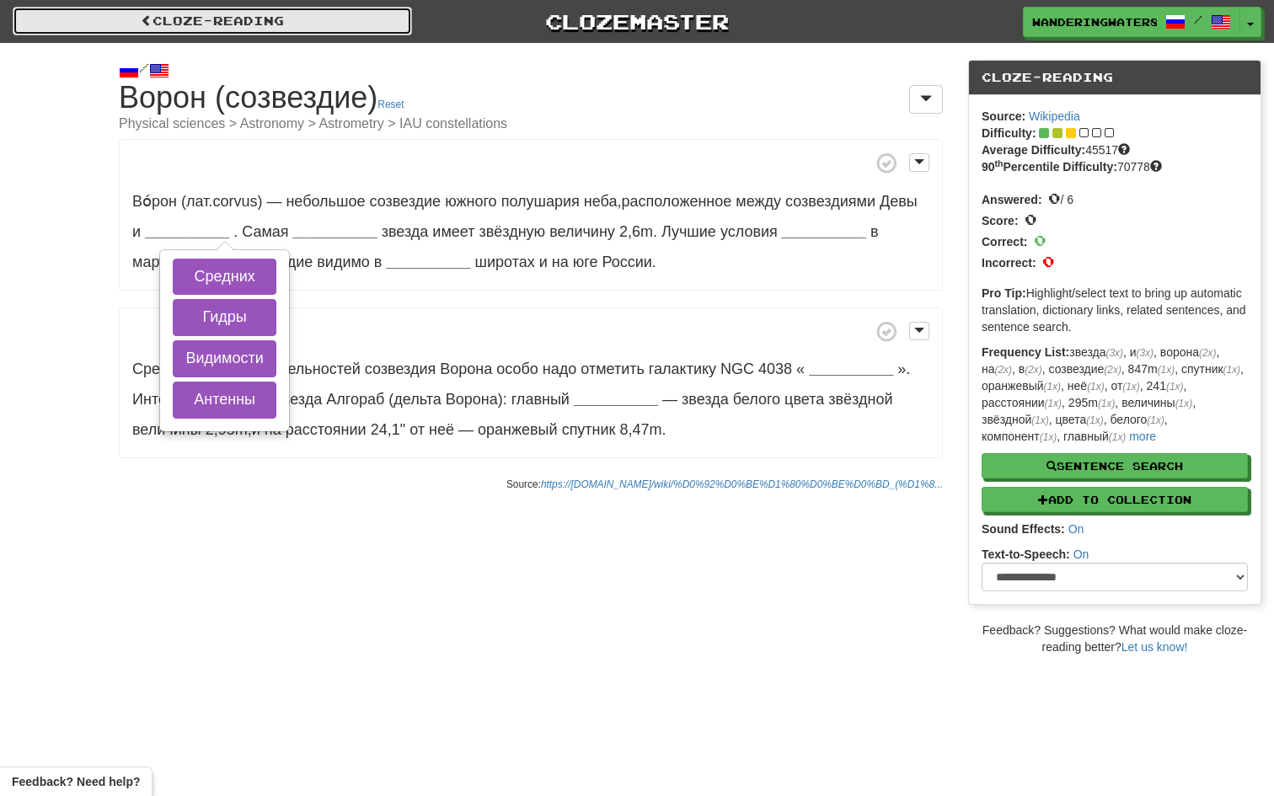
click at [179, 9] on link "Cloze-Reading" at bounding box center [212, 21] width 399 height 29
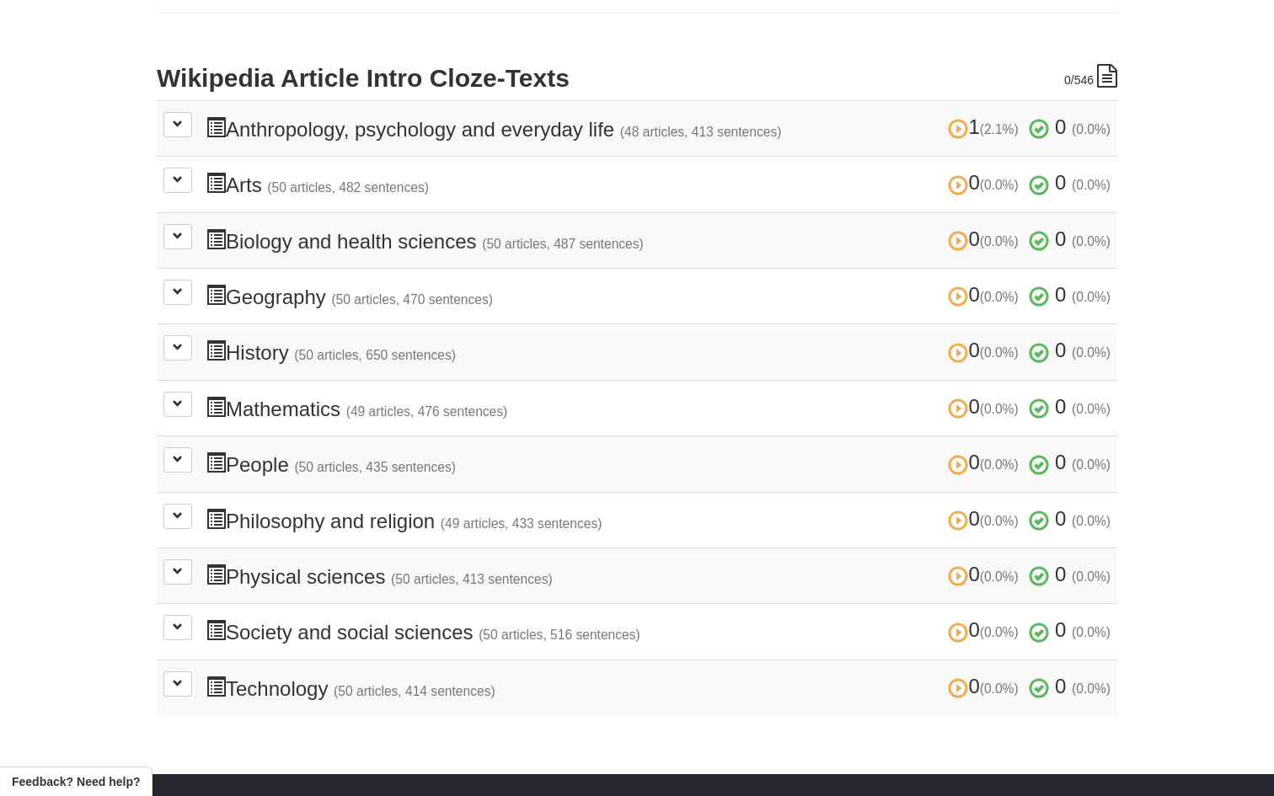
scroll to position [334, 0]
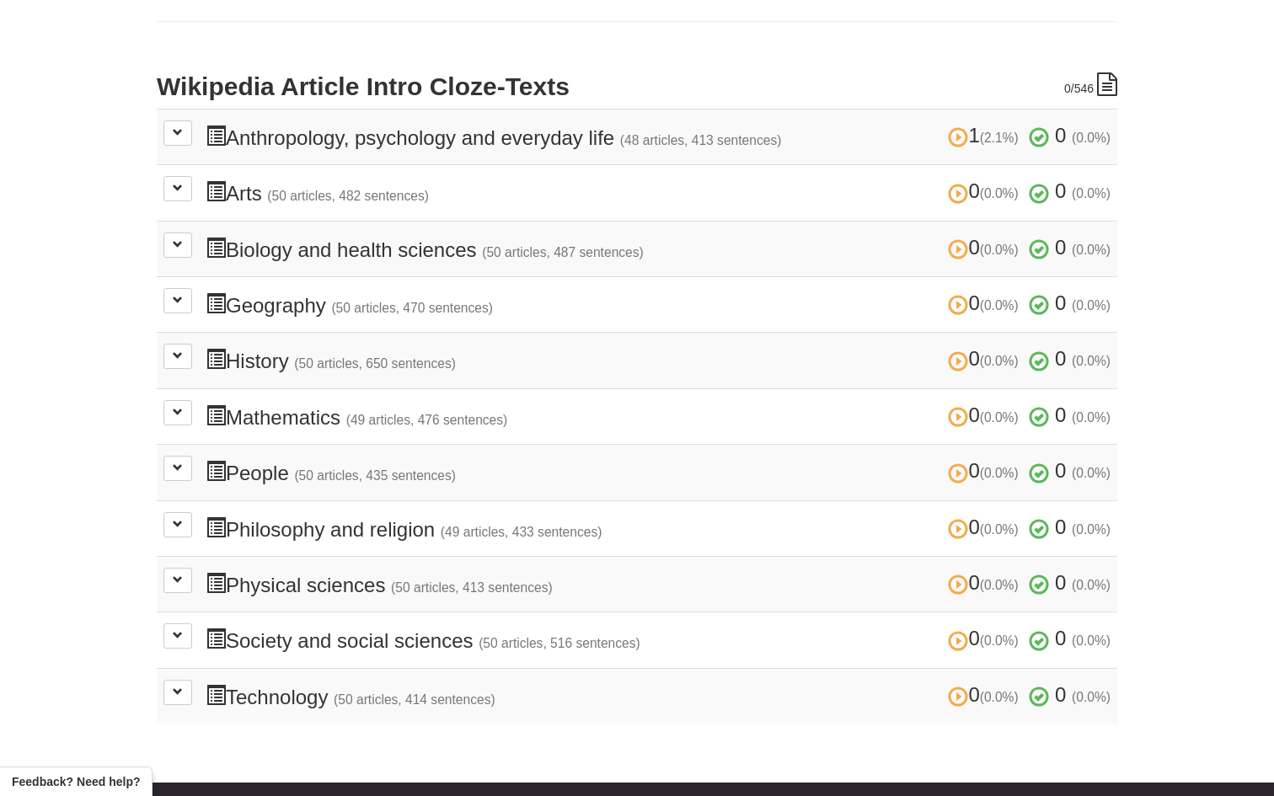
click at [172, 153] on td "1 (2.1%) 0 (0.0%) Anthropology, psychology and everyday life (48 articles, 413 …" at bounding box center [637, 137] width 960 height 56
click at [173, 129] on span at bounding box center [178, 132] width 10 height 10
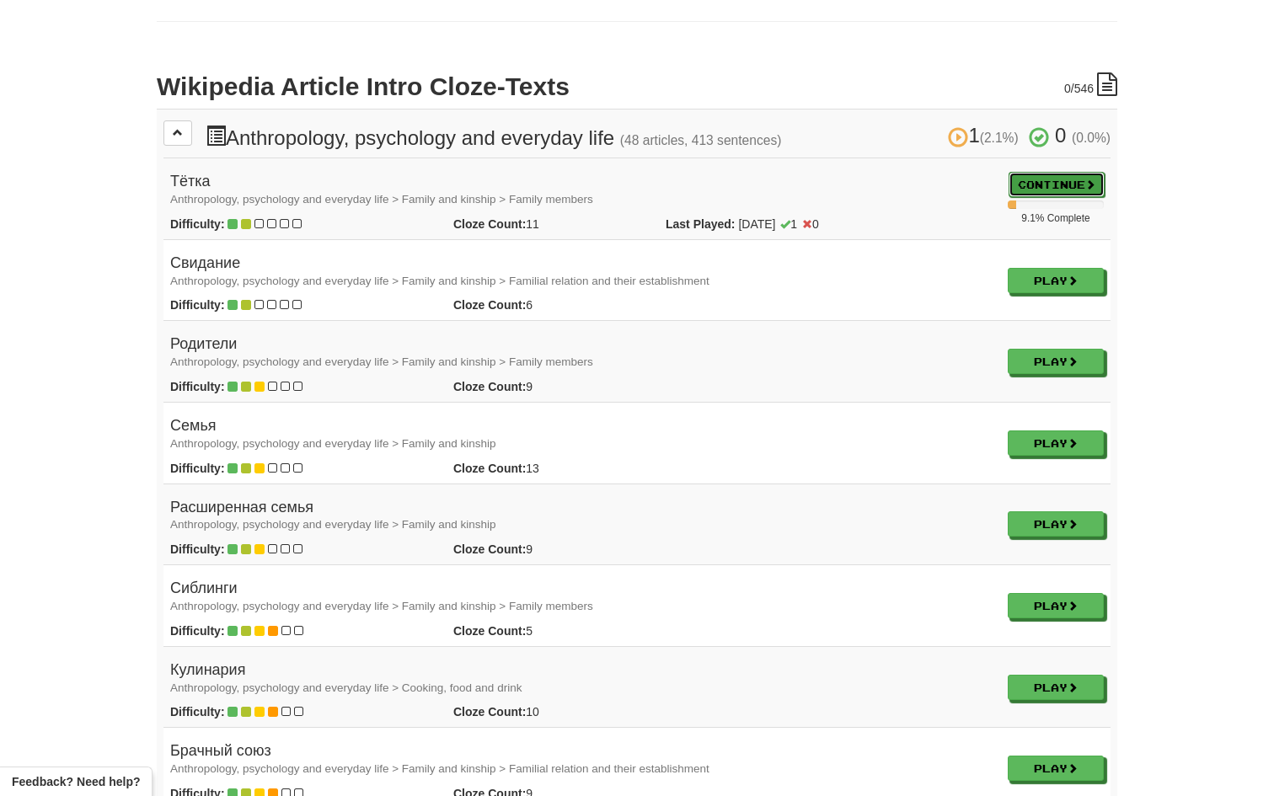
click at [1067, 183] on link "Continue" at bounding box center [1056, 184] width 96 height 25
